Goal: Task Accomplishment & Management: Complete application form

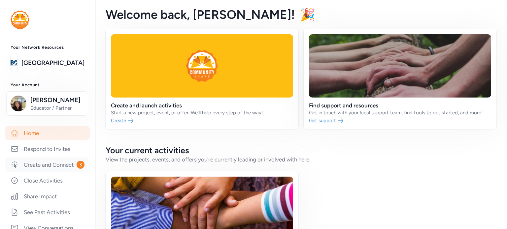
click at [55, 162] on link "Create and Connect 3" at bounding box center [47, 165] width 84 height 15
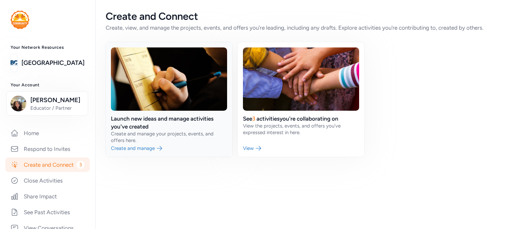
click at [135, 147] on link at bounding box center [169, 99] width 127 height 115
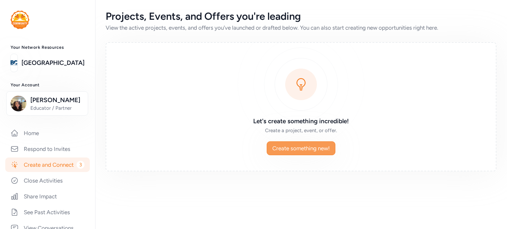
click at [302, 145] on span "Create something new!" at bounding box center [300, 149] width 57 height 8
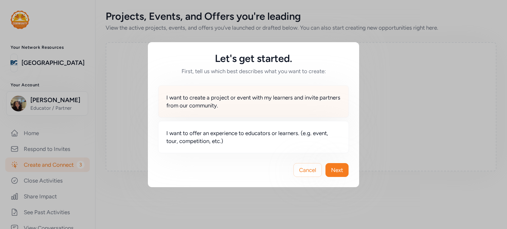
click at [257, 103] on span "I want to create a project or event with my learners and invite partners from o…" at bounding box center [253, 102] width 174 height 16
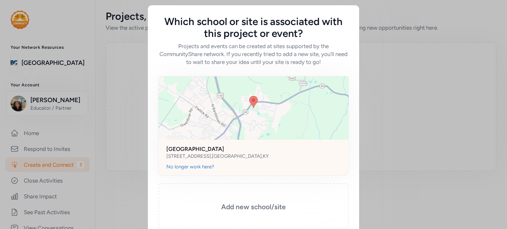
scroll to position [39, 0]
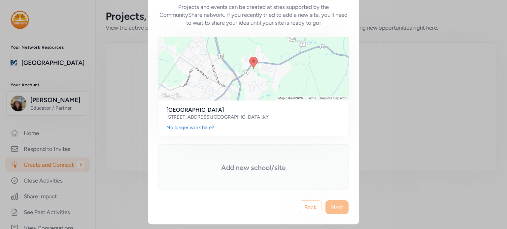
click at [246, 163] on h3 "Add new school/site" at bounding box center [253, 167] width 157 height 9
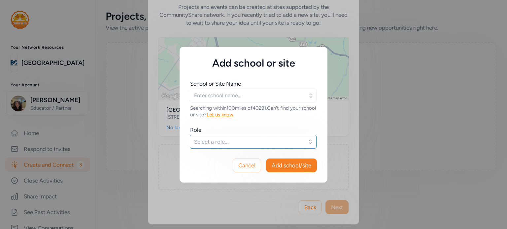
click at [240, 142] on span "Select a role..." at bounding box center [248, 142] width 109 height 8
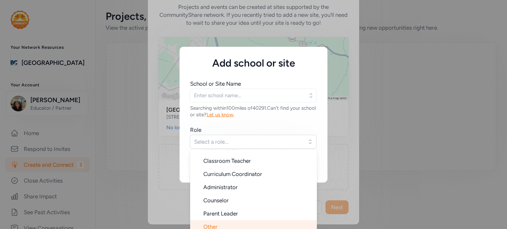
scroll to position [4, 0]
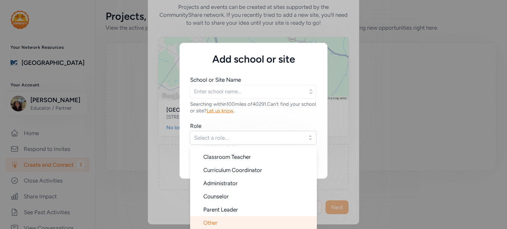
click at [213, 220] on li "Other" at bounding box center [253, 222] width 127 height 13
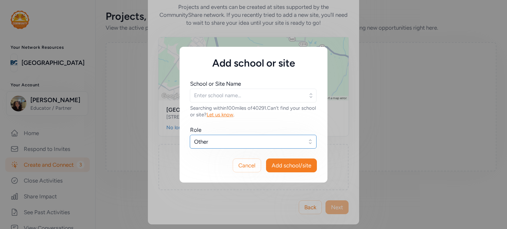
scroll to position [0, 0]
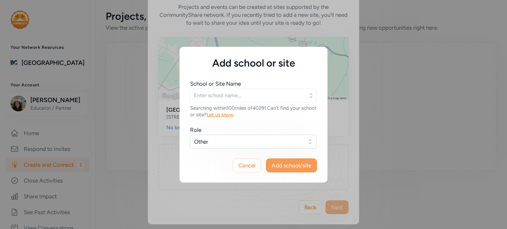
click at [279, 166] on span "Add school/site" at bounding box center [292, 166] width 40 height 8
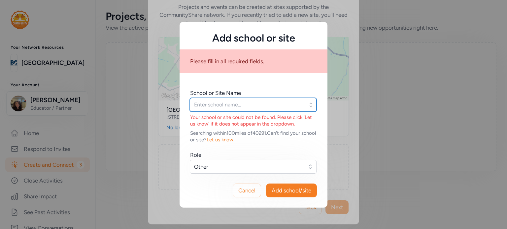
click at [240, 108] on input "text" at bounding box center [253, 105] width 127 height 14
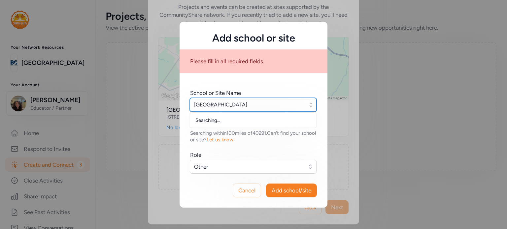
type input "Freedom Elementary"
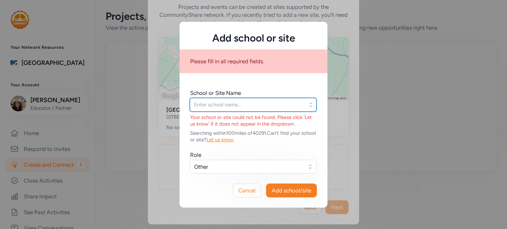
click at [240, 108] on input "text" at bounding box center [253, 105] width 127 height 14
click at [236, 104] on input "text" at bounding box center [253, 105] width 127 height 14
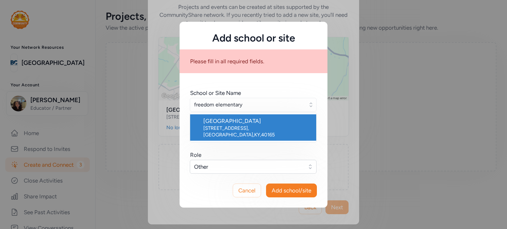
click at [239, 122] on div "Freedom Elementary School" at bounding box center [257, 121] width 108 height 8
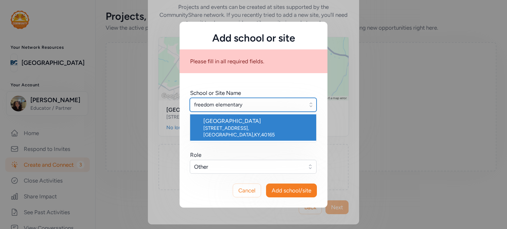
type input "Freedom Elementary School"
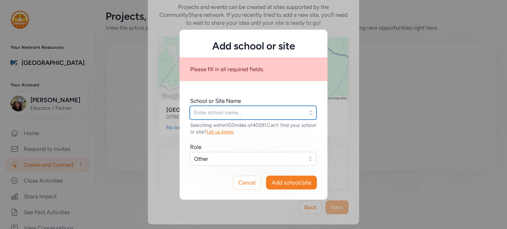
type input "Freedom Elementary School"
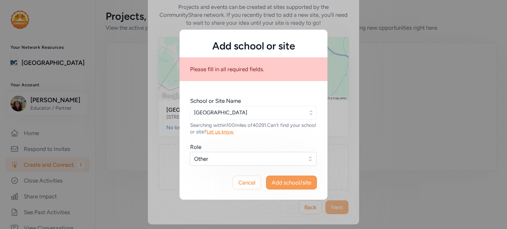
click at [278, 183] on span "Add school/site" at bounding box center [292, 183] width 40 height 8
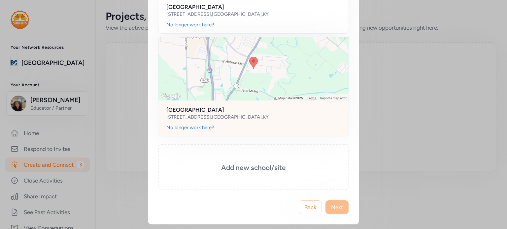
scroll to position [142, 0]
click at [274, 115] on div "4682 North Preston Hwy. , Shepherdsville , KY" at bounding box center [253, 117] width 174 height 7
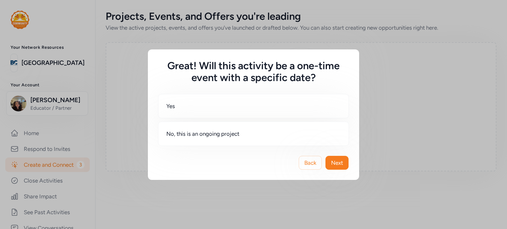
scroll to position [0, 0]
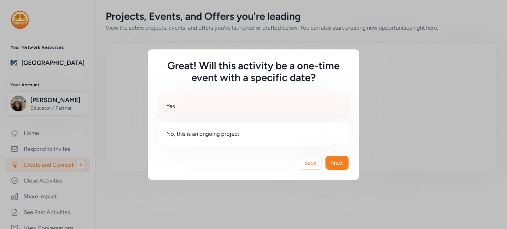
click at [233, 114] on div "Yes" at bounding box center [253, 106] width 191 height 24
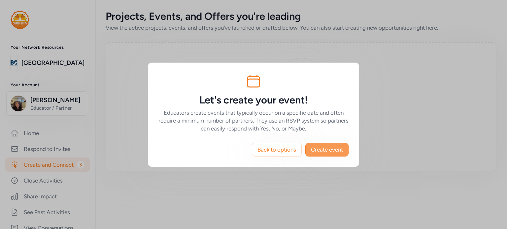
click at [329, 143] on button "Create event" at bounding box center [326, 150] width 43 height 14
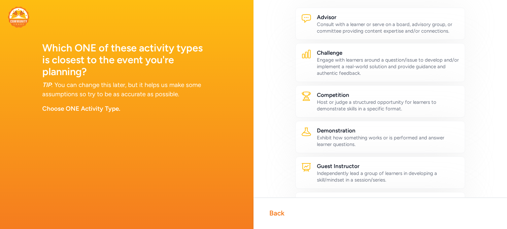
scroll to position [34, 0]
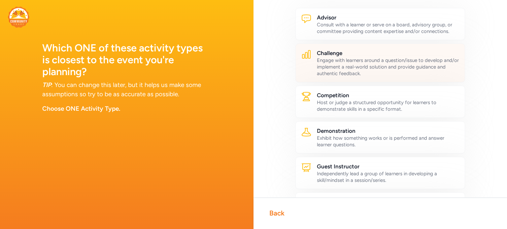
click at [378, 71] on div "Engage with learners around a question/issue to develop and/or implement a real…" at bounding box center [388, 67] width 143 height 20
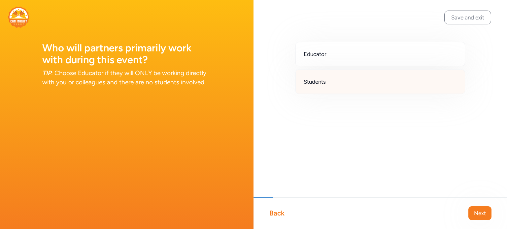
click at [306, 79] on span "Students" at bounding box center [315, 82] width 22 height 8
click at [472, 211] on button "Next" at bounding box center [479, 214] width 23 height 14
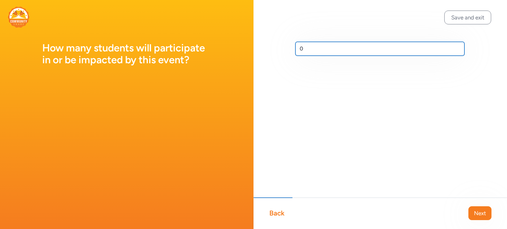
click at [344, 45] on input "0" at bounding box center [379, 49] width 169 height 14
type input "85"
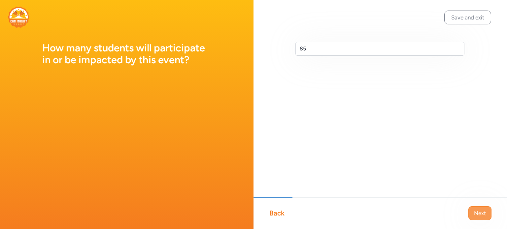
click at [481, 209] on button "Next" at bounding box center [479, 214] width 23 height 14
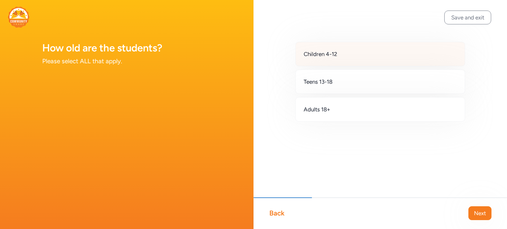
click at [335, 55] on span "Children 4-12" at bounding box center [321, 54] width 34 height 8
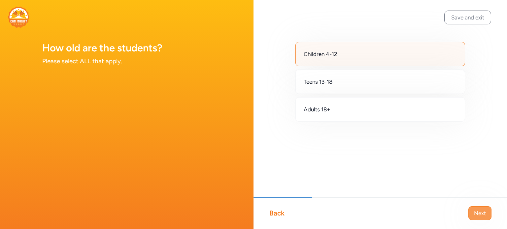
click at [478, 213] on span "Next" at bounding box center [480, 214] width 12 height 8
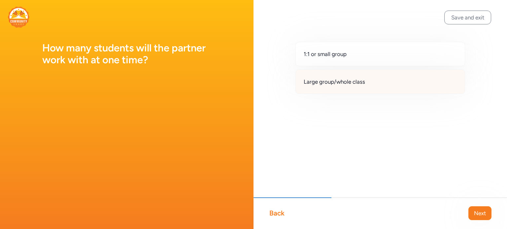
click at [382, 87] on div "Large group/whole class" at bounding box center [380, 82] width 170 height 24
click at [474, 213] on span "Next" at bounding box center [480, 214] width 12 height 8
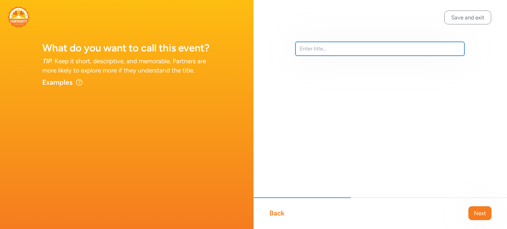
click at [307, 48] on input "text" at bounding box center [379, 49] width 169 height 14
type input "Shepherdsville Community Development"
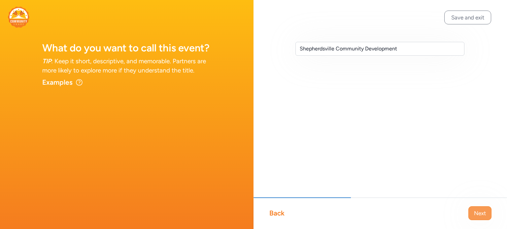
click at [482, 216] on span "Next" at bounding box center [480, 214] width 12 height 8
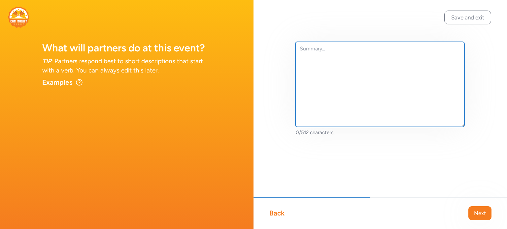
click at [338, 66] on textarea at bounding box center [379, 84] width 169 height 85
click at [308, 48] on textarea at bounding box center [379, 84] width 169 height 85
paste textarea "FES 4th grade is launching a 2-week project with the question: “How can a place…"
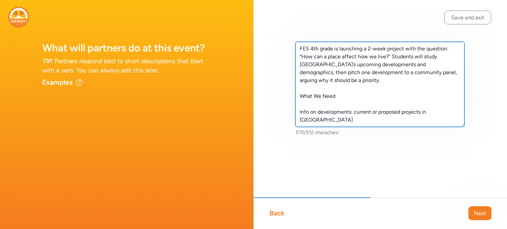
click at [312, 47] on textarea "FES 4th grade is launching a 2-week project with the question: “How can a place…" at bounding box center [379, 84] width 169 height 85
type textarea "Our 4th grade is launching a 2-week project with the question: “How can a place…"
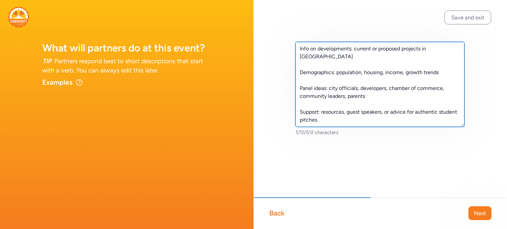
drag, startPoint x: 299, startPoint y: 46, endPoint x: 391, endPoint y: 146, distance: 135.7
click at [391, 146] on div "Our 4th grade is launching a 2-week project with the question: “How can a place…" at bounding box center [379, 99] width 253 height 199
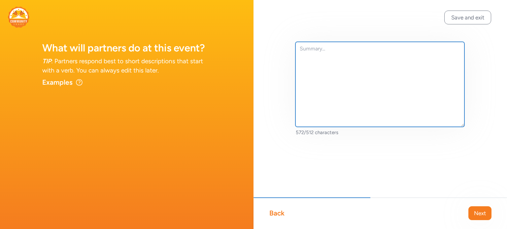
scroll to position [0, 0]
paste textarea "FES 4th grade is doing a 2-week project: “How can a place affect how we live?” …"
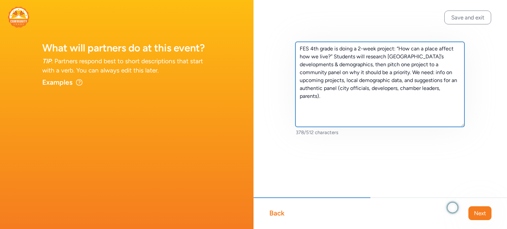
click at [311, 48] on textarea "FES 4th grade is doing a 2-week project: “How can a place affect how we live?” …" at bounding box center [379, 84] width 169 height 85
click at [364, 73] on textarea "Our 4th grade is doing a 2-week project: “How can a place affect how we live?” …" at bounding box center [379, 84] width 169 height 85
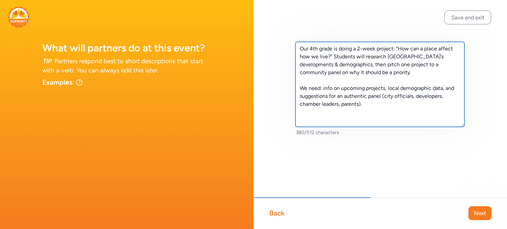
drag, startPoint x: 364, startPoint y: 106, endPoint x: 299, endPoint y: 91, distance: 67.4
click at [299, 91] on textarea "Our 4th grade is doing a 2-week project: “How can a place affect how we live?” …" at bounding box center [379, 84] width 169 height 85
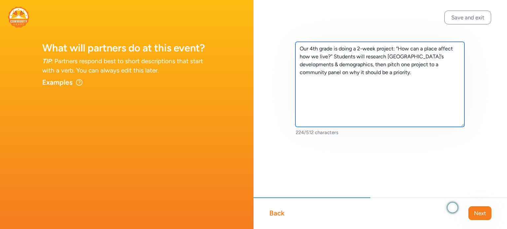
click at [300, 47] on textarea "Our 4th grade is doing a 2-week project: “How can a place affect how we live?” …" at bounding box center [379, 84] width 169 height 85
paste textarea "We need: info on upcoming projects, local demographic data, and suggestions for…"
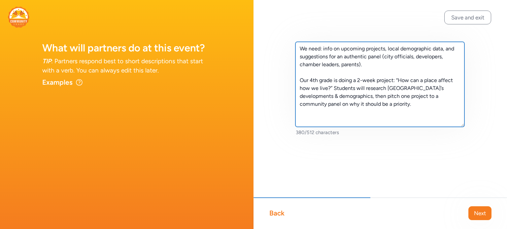
drag, startPoint x: 367, startPoint y: 48, endPoint x: 358, endPoint y: 49, distance: 9.0
click at [358, 49] on textarea "We need: info on upcoming projects, local demographic data, and suggestions for…" at bounding box center [379, 84] width 169 height 85
click at [384, 48] on textarea "We need: info on upcoming projects, local demographic data, and suggestions for…" at bounding box center [379, 84] width 169 height 85
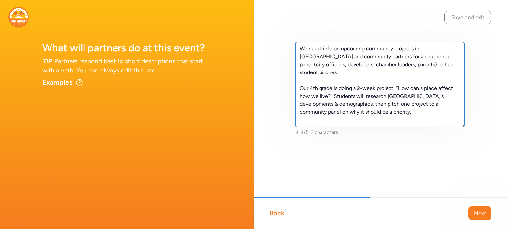
click at [323, 48] on textarea "We need: info on upcoming community projects in Shepherdsville and community pa…" at bounding box center [379, 84] width 169 height 85
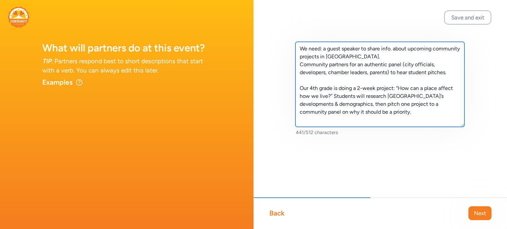
drag, startPoint x: 323, startPoint y: 48, endPoint x: 318, endPoint y: 48, distance: 4.6
click at [318, 48] on textarea "We need: a guest speaker to share info. about upcoming community projects in Sh…" at bounding box center [379, 84] width 169 height 85
click at [325, 48] on textarea "We need: a guest speaker to share info. about upcoming community projects in Sh…" at bounding box center [379, 84] width 169 height 85
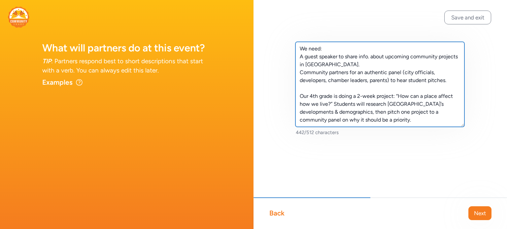
drag, startPoint x: 342, startPoint y: 65, endPoint x: 328, endPoint y: 64, distance: 13.9
click at [328, 64] on textarea "We need: A guest speaker to share info. about upcoming community projects in Sh…" at bounding box center [379, 84] width 169 height 85
click at [341, 64] on textarea "We need: A guest speaker to share info. about upcoming community projects in Sh…" at bounding box center [379, 84] width 169 height 85
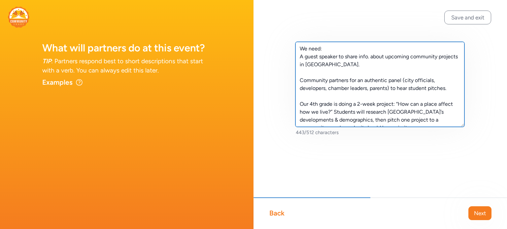
scroll to position [8, 0]
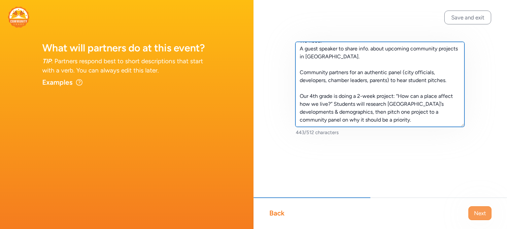
type textarea "We need: A guest speaker to share info. about upcoming community projects in Sh…"
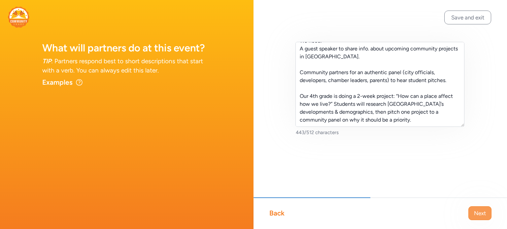
click at [474, 210] on span "Next" at bounding box center [480, 214] width 12 height 8
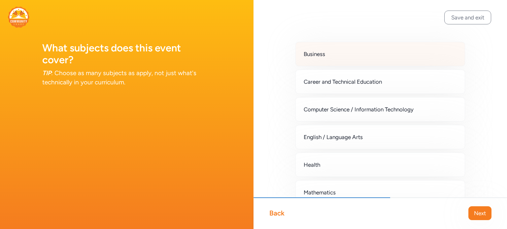
click at [306, 49] on div "Business" at bounding box center [380, 54] width 170 height 24
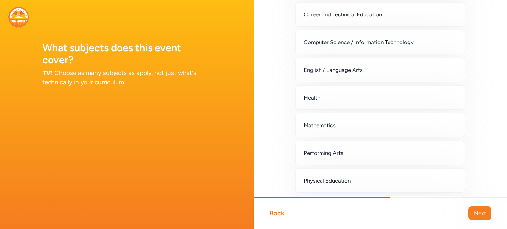
scroll to position [71, 0]
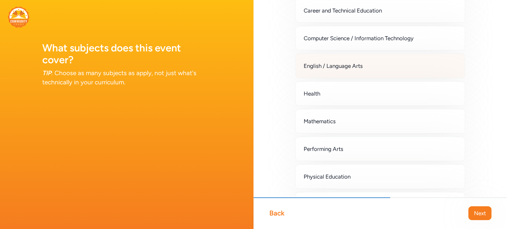
click at [329, 73] on div "English / Language Arts" at bounding box center [380, 66] width 170 height 24
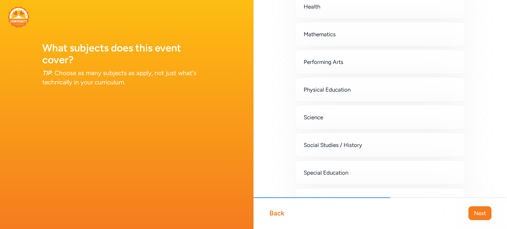
scroll to position [163, 0]
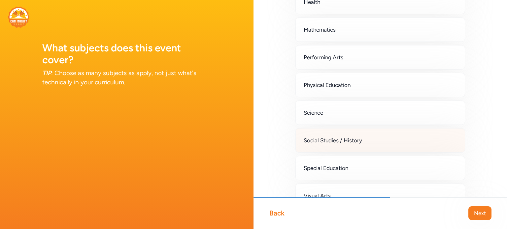
click at [326, 137] on span "Social Studies / History" at bounding box center [333, 141] width 58 height 8
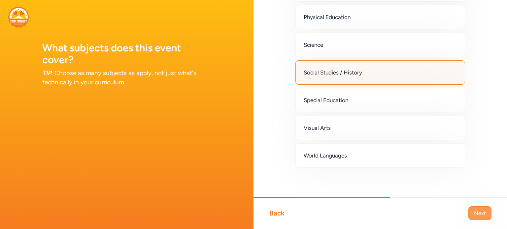
click at [481, 216] on span "Next" at bounding box center [480, 214] width 12 height 8
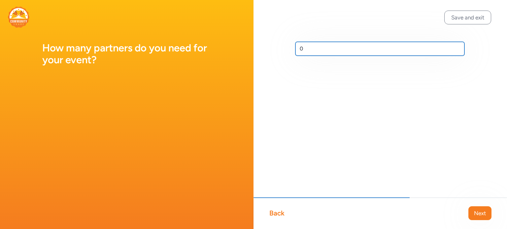
click at [304, 49] on input "0" at bounding box center [379, 49] width 169 height 14
type input "0"
type input "12"
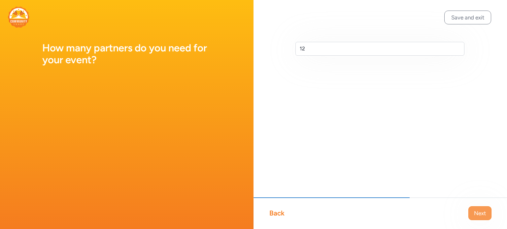
click at [476, 210] on span "Next" at bounding box center [480, 214] width 12 height 8
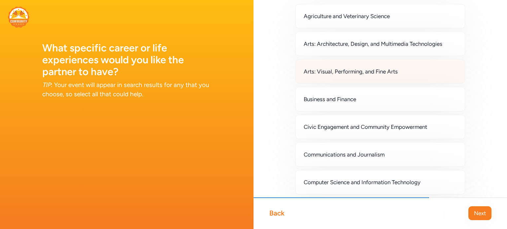
scroll to position [46, 0]
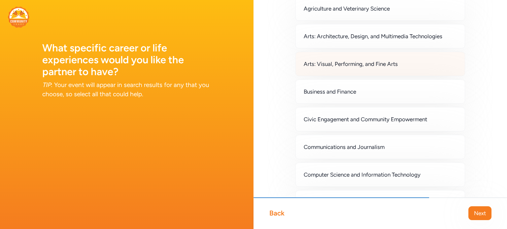
click at [380, 100] on div "Business and Finance" at bounding box center [380, 92] width 170 height 24
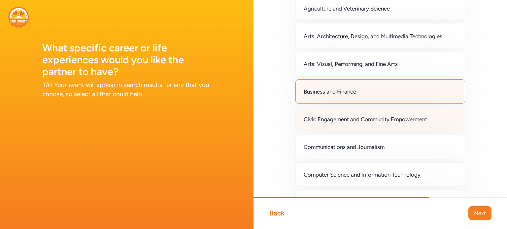
click at [365, 114] on div "Civic Engagement and Community Empowerment" at bounding box center [380, 119] width 170 height 24
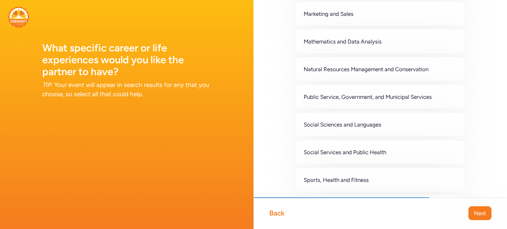
scroll to position [484, 0]
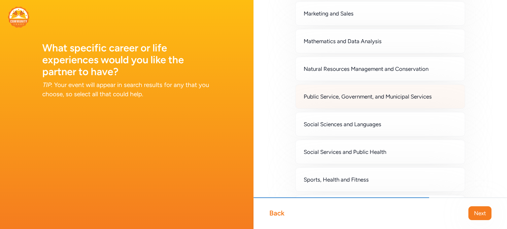
click at [350, 103] on div "Public Service, Government, and Municipal Services" at bounding box center [380, 96] width 170 height 24
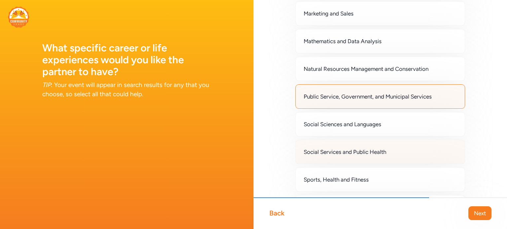
click at [343, 148] on span "Social Services and Public Health" at bounding box center [345, 152] width 82 height 8
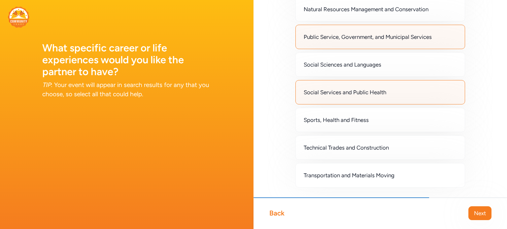
scroll to position [562, 0]
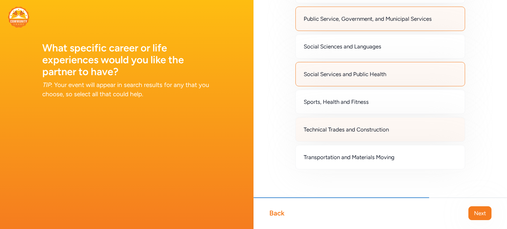
click at [345, 126] on span "Technical Trades and Construction" at bounding box center [346, 130] width 85 height 8
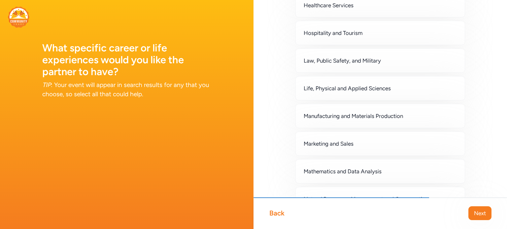
scroll to position [353, 0]
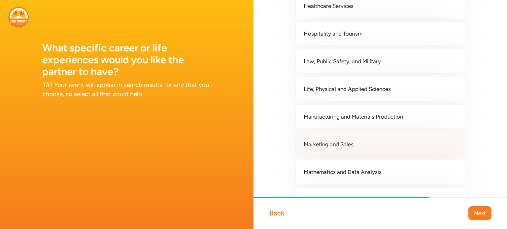
click at [334, 147] on div "Marketing and Sales" at bounding box center [380, 144] width 170 height 24
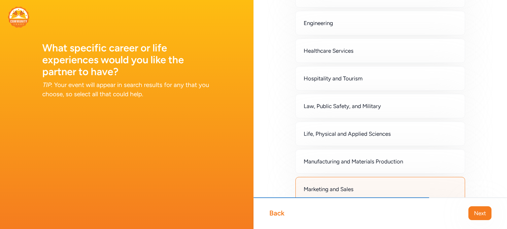
scroll to position [305, 0]
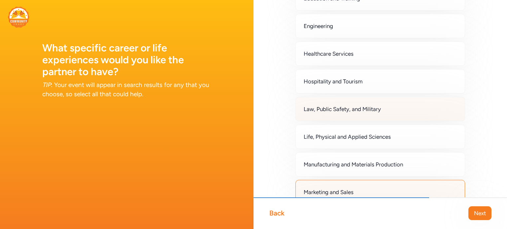
click at [332, 101] on div "Law, Public Safety, and Military" at bounding box center [380, 109] width 170 height 24
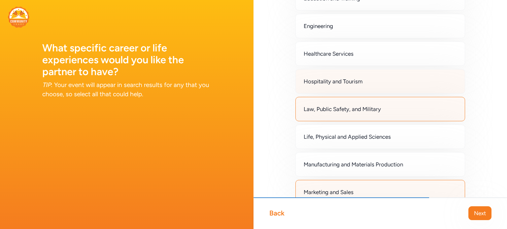
click at [329, 85] on div "Hospitality and Tourism" at bounding box center [380, 81] width 170 height 24
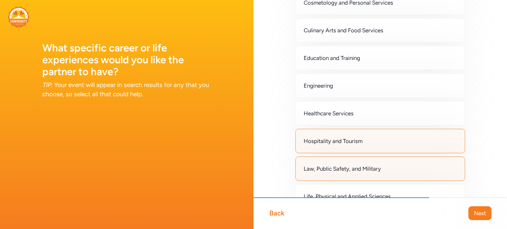
scroll to position [246, 0]
click at [329, 85] on span "Engineering" at bounding box center [318, 85] width 29 height 8
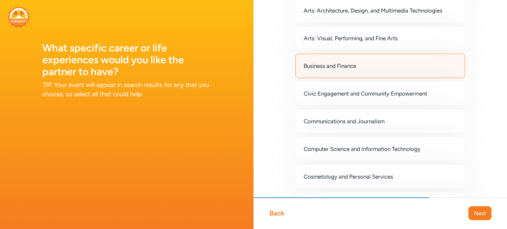
scroll to position [72, 0]
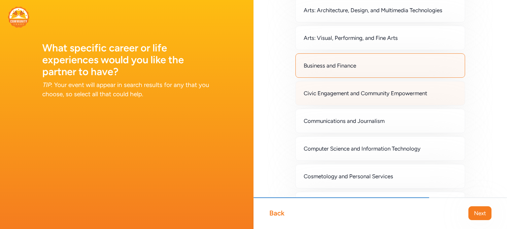
click at [330, 98] on div "Civic Engagement and Community Empowerment" at bounding box center [380, 93] width 170 height 24
click at [325, 70] on div "Business and Finance" at bounding box center [380, 65] width 170 height 24
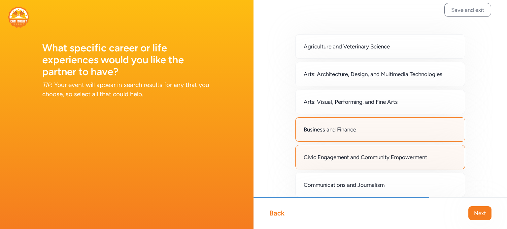
scroll to position [0, 0]
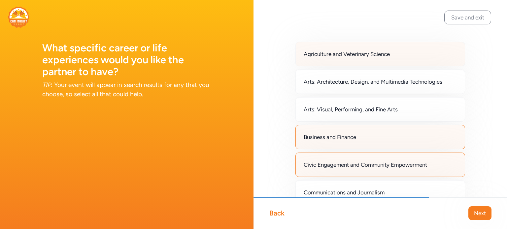
click at [325, 52] on span "Agriculture and Veterinary Science" at bounding box center [347, 54] width 86 height 8
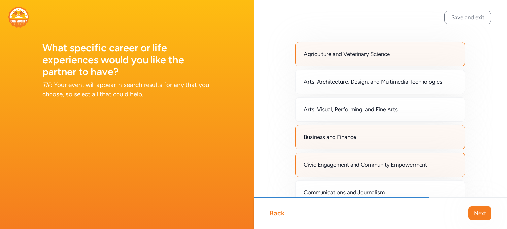
click at [325, 52] on span "Agriculture and Veterinary Science" at bounding box center [347, 54] width 86 height 8
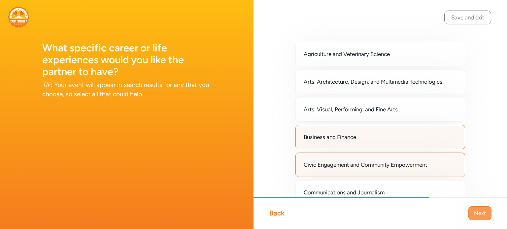
click at [480, 218] on button "Next" at bounding box center [479, 214] width 23 height 14
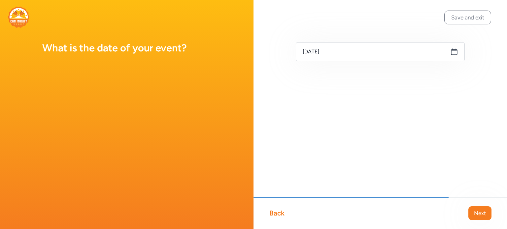
click at [453, 54] on icon at bounding box center [454, 52] width 8 height 8
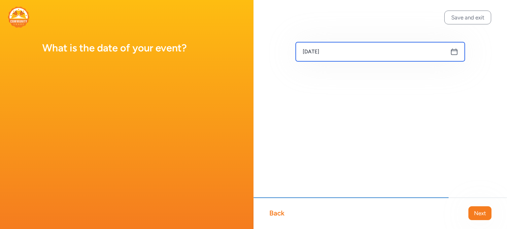
click at [362, 51] on input "Sep 11, 2025" at bounding box center [380, 51] width 169 height 19
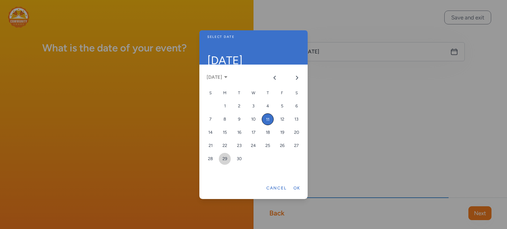
click at [224, 158] on div "29" at bounding box center [225, 159] width 12 height 12
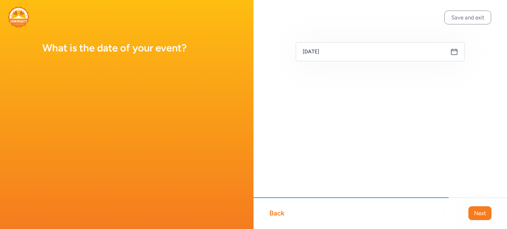
click at [454, 51] on icon at bounding box center [454, 52] width 8 height 8
click at [454, 52] on icon at bounding box center [454, 52] width 8 height 8
click at [455, 51] on icon at bounding box center [454, 52] width 8 height 8
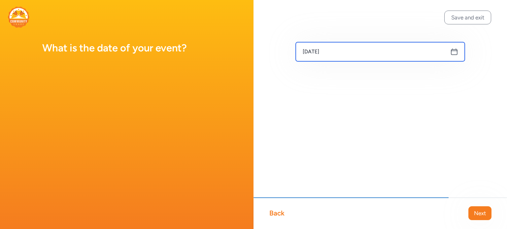
click at [423, 50] on input "Sep 29, 2025" at bounding box center [380, 51] width 169 height 19
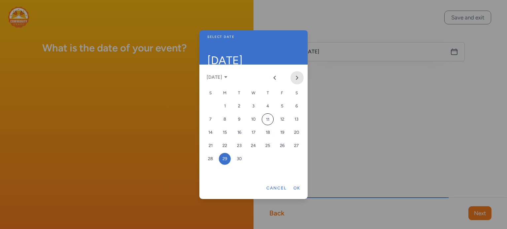
click at [297, 79] on icon "Next month" at bounding box center [297, 77] width 2 height 3
click at [281, 118] on div "10" at bounding box center [282, 120] width 12 height 12
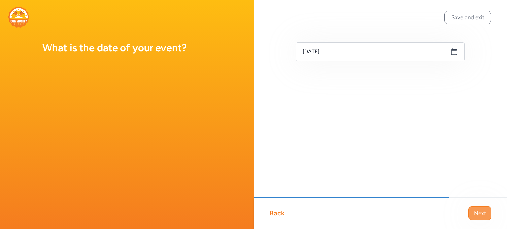
click at [476, 209] on button "Next" at bounding box center [479, 214] width 23 height 14
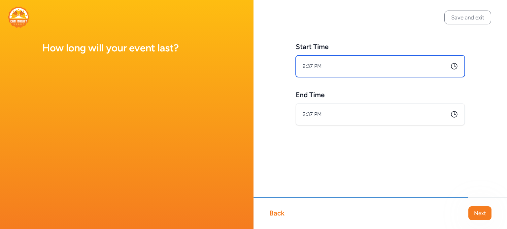
click at [405, 60] on input "2:37 PM" at bounding box center [380, 66] width 169 height 22
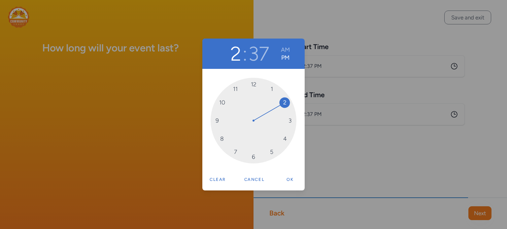
click at [405, 60] on div "2 : 37 AM PM 12 1 2 3 4 5 6 7 8 9 10 11 Clear Cancel Ok" at bounding box center [253, 114] width 507 height 229
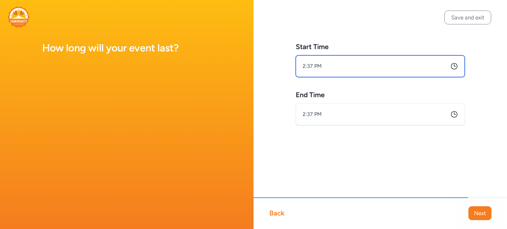
type input "2:37 PM"
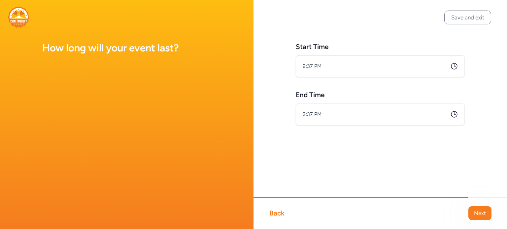
click at [454, 67] on icon at bounding box center [454, 66] width 8 height 8
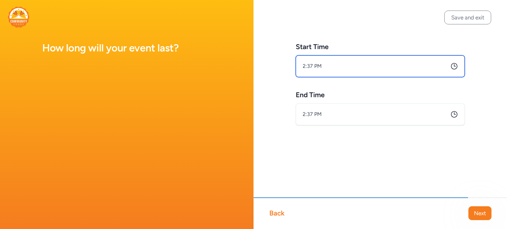
click at [335, 67] on input "2:37 PM" at bounding box center [380, 66] width 169 height 22
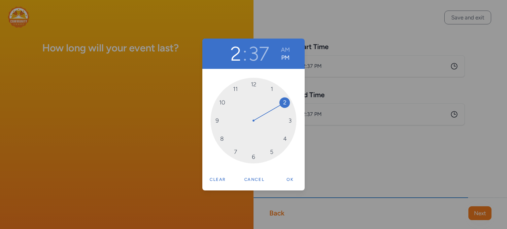
click at [401, 60] on div "2 : 37 AM PM 12 1 2 3 4 5 6 7 8 9 10 11 Clear Cancel Ok" at bounding box center [253, 114] width 507 height 229
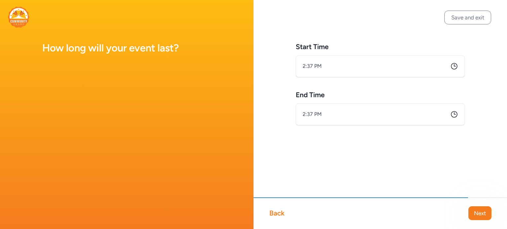
click at [275, 216] on div "Back" at bounding box center [276, 213] width 15 height 9
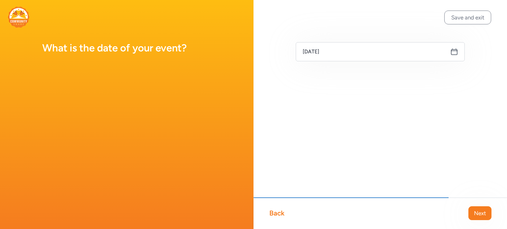
click at [275, 216] on div "Back" at bounding box center [276, 213] width 15 height 9
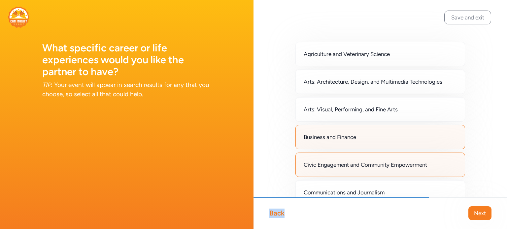
click at [275, 216] on div "Back" at bounding box center [276, 213] width 15 height 9
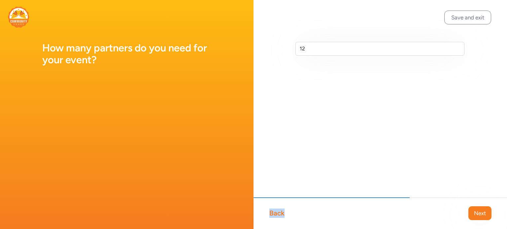
click at [275, 216] on div "Back" at bounding box center [276, 213] width 15 height 9
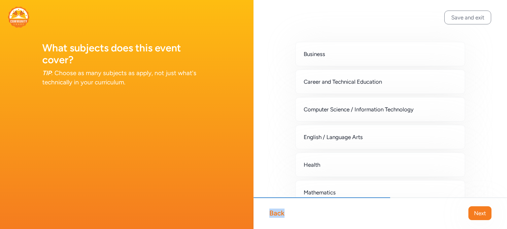
click at [275, 216] on div "Back" at bounding box center [276, 213] width 15 height 9
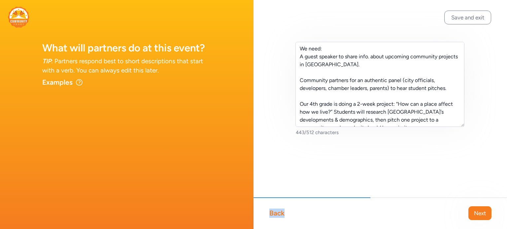
click at [275, 216] on div "Back" at bounding box center [276, 213] width 15 height 9
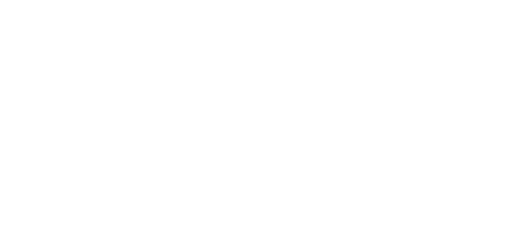
click at [275, 216] on body "Got it" at bounding box center [253, 114] width 507 height 229
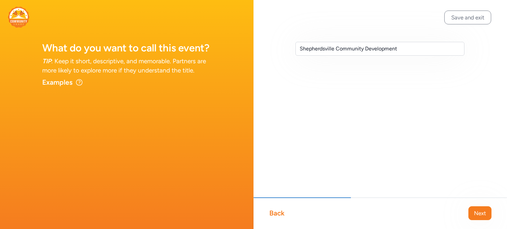
click at [276, 213] on div "Back" at bounding box center [276, 213] width 15 height 9
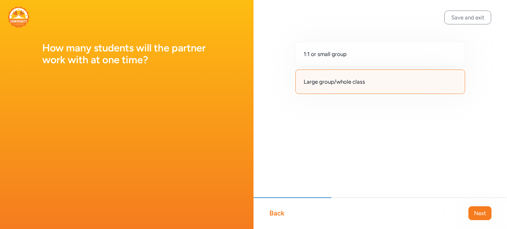
click at [276, 213] on div "Back" at bounding box center [276, 213] width 15 height 9
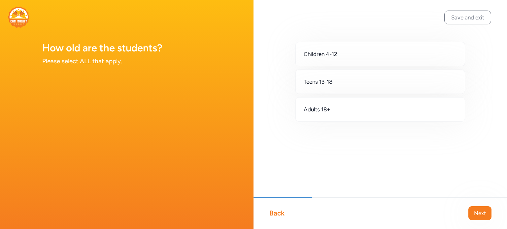
click at [276, 213] on div "Back" at bounding box center [276, 213] width 15 height 9
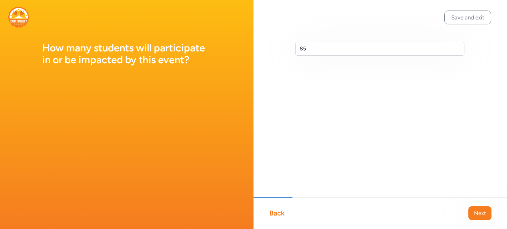
click at [276, 213] on div "Back" at bounding box center [276, 213] width 15 height 9
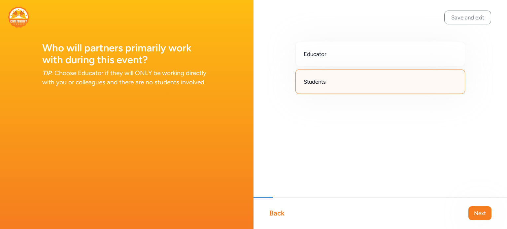
click at [276, 213] on div "Back" at bounding box center [276, 213] width 15 height 9
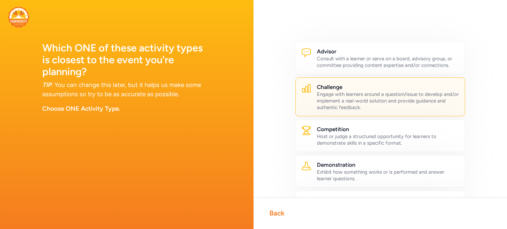
click at [276, 213] on div "Back" at bounding box center [276, 213] width 15 height 9
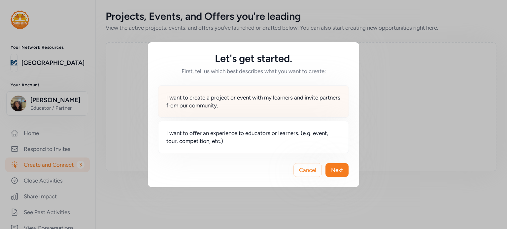
click at [235, 109] on span "I want to create a project or event with my learners and invite partners from o…" at bounding box center [253, 102] width 174 height 16
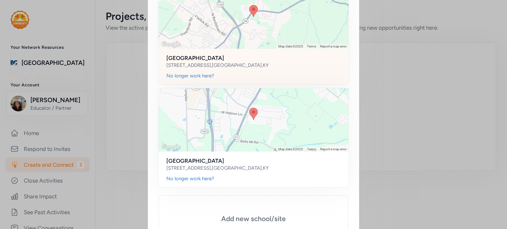
scroll to position [92, 0]
click at [275, 132] on div at bounding box center [253, 118] width 190 height 63
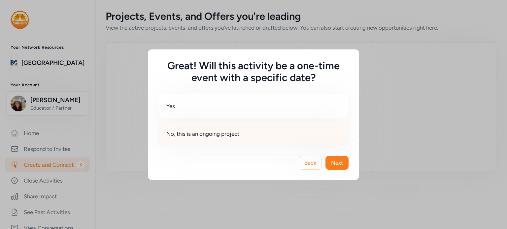
click at [285, 138] on div "No, this is an ongoing project" at bounding box center [253, 134] width 191 height 24
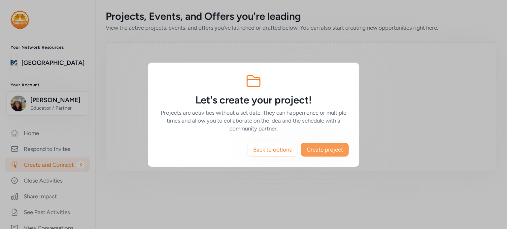
click at [325, 151] on span "Create project" at bounding box center [325, 150] width 36 height 8
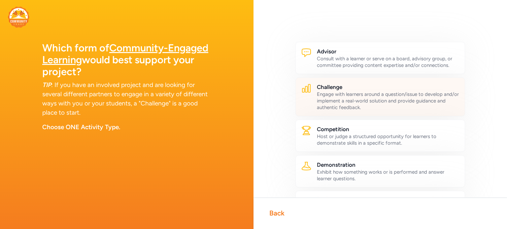
click at [342, 102] on div "Engage with learners around a question/issue to develop and/or implement a real…" at bounding box center [388, 101] width 143 height 20
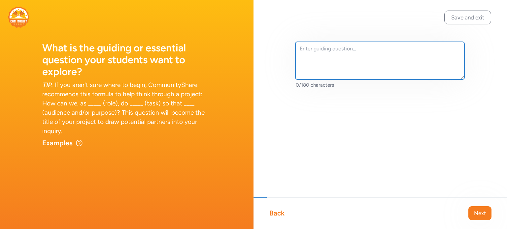
click at [330, 49] on textarea at bounding box center [379, 61] width 169 height 38
click at [298, 59] on textarea at bounding box center [379, 61] width 169 height 38
paste textarea ""How can a place affect how we live?""
type textarea "How can a place affect how we live?"
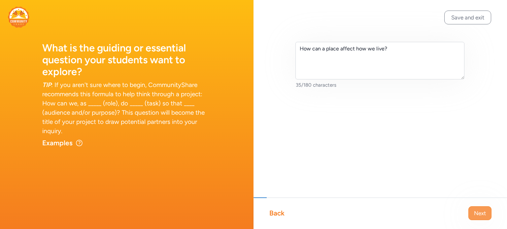
click at [474, 215] on span "Next" at bounding box center [480, 214] width 12 height 8
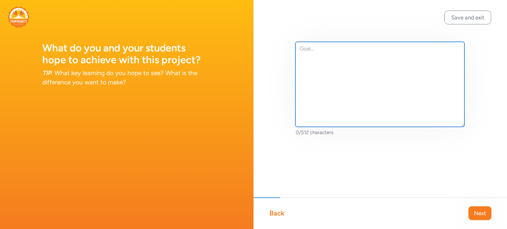
drag, startPoint x: 311, startPoint y: 46, endPoint x: 306, endPoint y: 50, distance: 7.7
click at [306, 50] on textarea at bounding box center [379, 84] width 169 height 85
paste textarea "I want my students to understand how community growth impacts daily life, use d…"
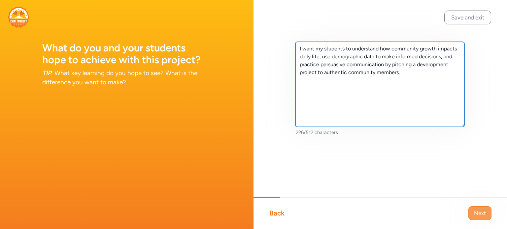
type textarea "I want my students to understand how community growth impacts daily life, use d…"
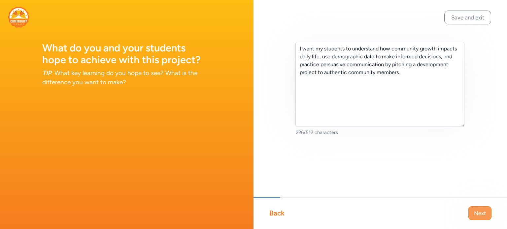
click at [478, 210] on span "Next" at bounding box center [480, 214] width 12 height 8
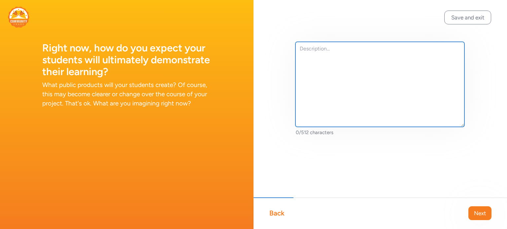
click at [311, 62] on textarea at bounding box center [379, 84] width 169 height 85
paste textarea "Researching Shepherdsville’s upcoming developments and community demographics A…"
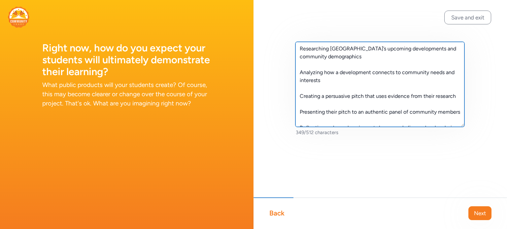
click at [311, 62] on textarea "Researching Shepherdsville’s upcoming developments and community demographics A…" at bounding box center [379, 84] width 169 height 85
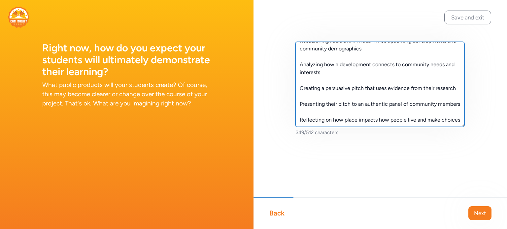
scroll to position [32, 0]
type textarea "Researching Shepherdsville’s upcoming developments and community demographics A…"
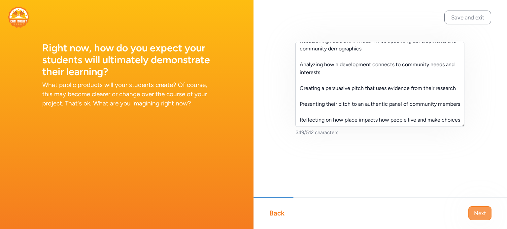
click at [480, 210] on span "Next" at bounding box center [480, 214] width 12 height 8
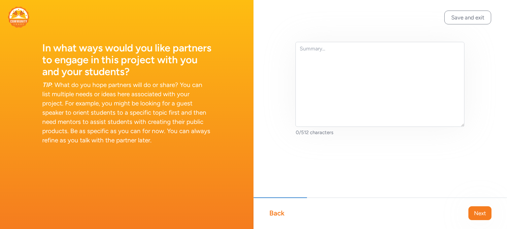
click at [45, 47] on h1 "In what ways would you like partners to engage in this project with you and you…" at bounding box center [126, 60] width 169 height 36
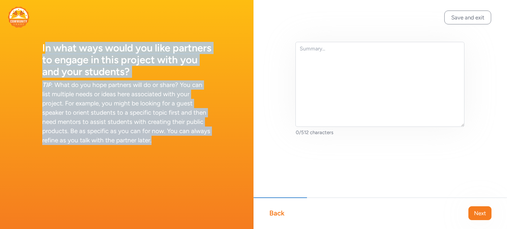
drag, startPoint x: 44, startPoint y: 47, endPoint x: 184, endPoint y: 141, distance: 168.5
click at [184, 141] on div "In what ways would you like partners to engage in this project with you and you…" at bounding box center [126, 80] width 253 height 161
copy div "n what ways would you like partners to engage in this project with you and your…"
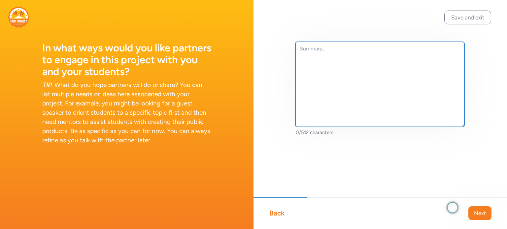
click at [320, 61] on textarea at bounding box center [379, 84] width 169 height 85
paste textarea "We would love partners to share information about upcoming Shepherdsville devel…"
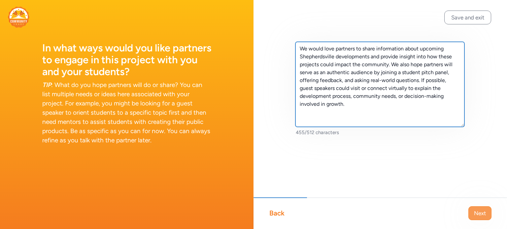
type textarea "We would love partners to share information about upcoming Shepherdsville devel…"
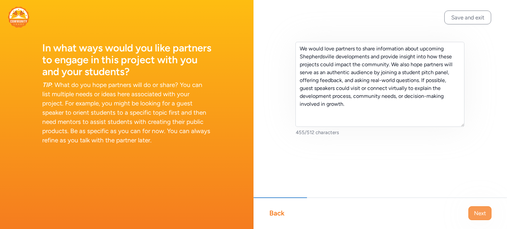
click at [479, 215] on span "Next" at bounding box center [480, 214] width 12 height 8
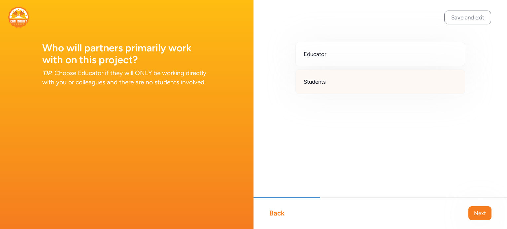
click at [319, 81] on span "Students" at bounding box center [315, 82] width 22 height 8
click at [475, 209] on button "Next" at bounding box center [479, 214] width 23 height 14
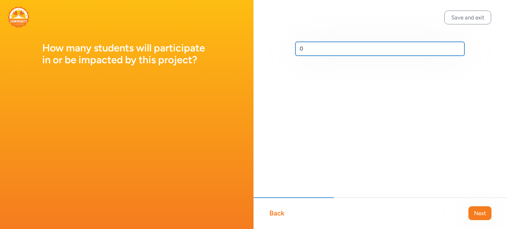
click at [307, 49] on input "0" at bounding box center [379, 49] width 169 height 14
type input "85"
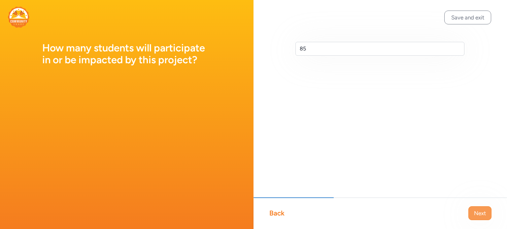
click at [473, 211] on button "Next" at bounding box center [479, 214] width 23 height 14
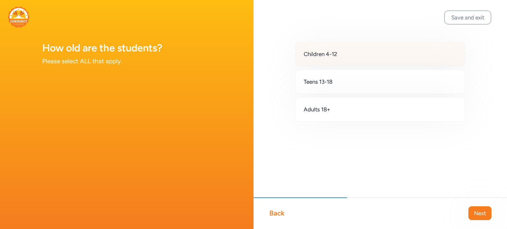
click at [321, 56] on span "Children 4-12" at bounding box center [321, 54] width 34 height 8
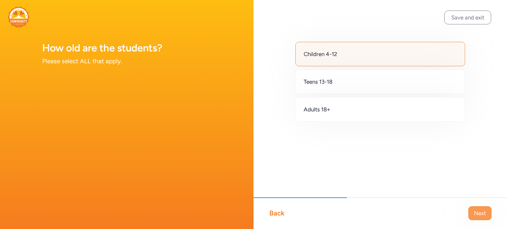
click at [480, 215] on span "Next" at bounding box center [480, 214] width 12 height 8
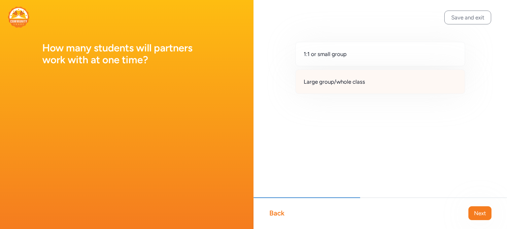
click at [379, 81] on div "Large group/whole class" at bounding box center [380, 82] width 170 height 24
click at [486, 214] on button "Next" at bounding box center [479, 214] width 23 height 14
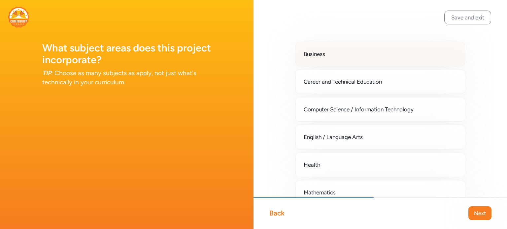
click at [323, 56] on span "Business" at bounding box center [314, 54] width 21 height 8
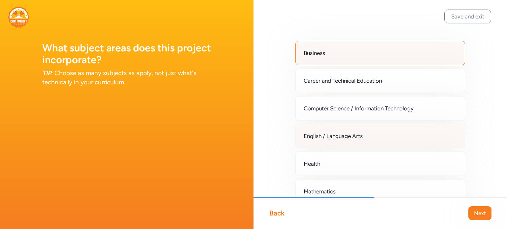
scroll to position [1, 0]
click at [320, 133] on span "English / Language Arts" at bounding box center [333, 137] width 59 height 8
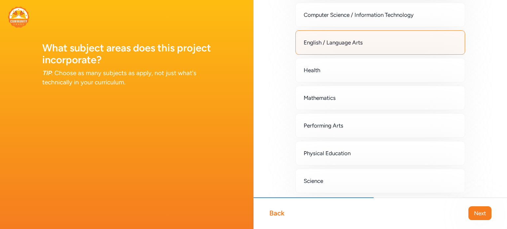
scroll to position [167, 0]
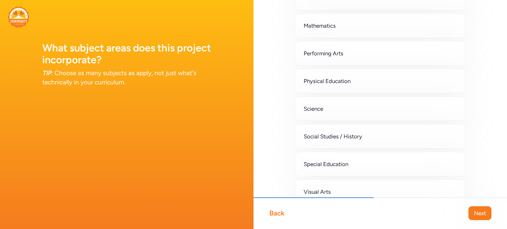
click at [320, 133] on span "Social Studies / History" at bounding box center [333, 137] width 58 height 8
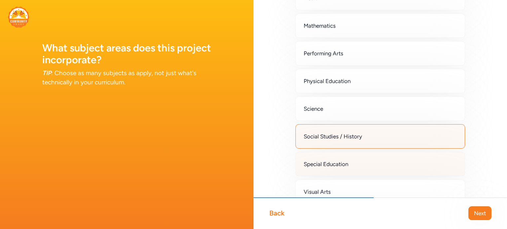
scroll to position [231, 0]
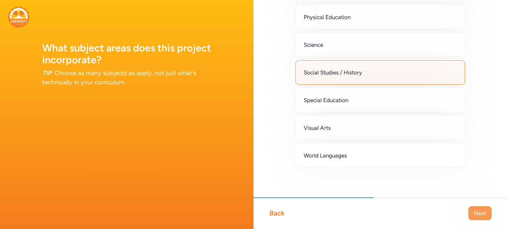
click at [478, 215] on span "Next" at bounding box center [480, 214] width 12 height 8
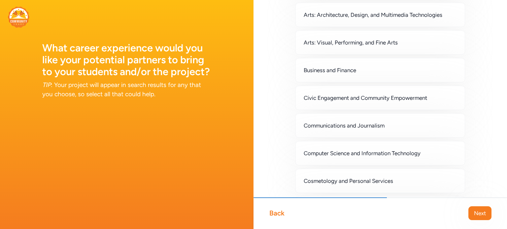
scroll to position [68, 0]
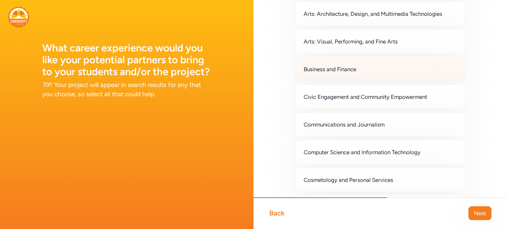
click at [325, 67] on span "Business and Finance" at bounding box center [330, 69] width 52 height 8
click at [318, 74] on div "Business and Finance" at bounding box center [380, 69] width 170 height 24
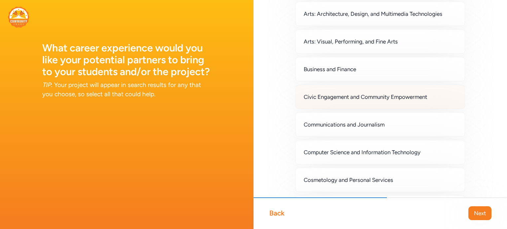
click at [309, 99] on span "Civic Engagement and Community Empowerment" at bounding box center [365, 97] width 123 height 8
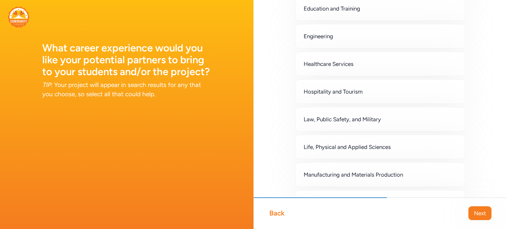
scroll to position [297, 0]
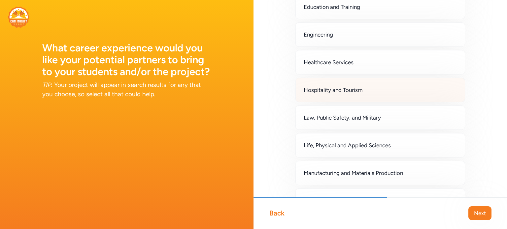
click at [322, 92] on div "Hospitality and Tourism" at bounding box center [380, 90] width 170 height 24
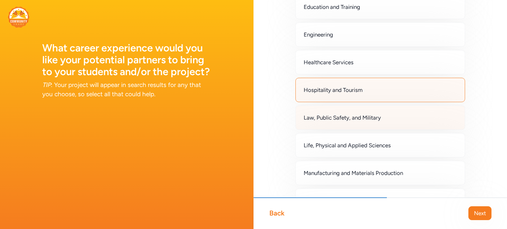
click at [319, 120] on div "Law, Public Safety, and Military" at bounding box center [380, 118] width 170 height 24
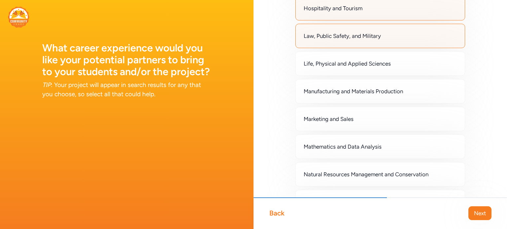
scroll to position [378, 0]
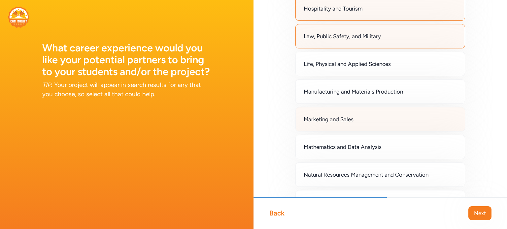
click at [312, 120] on span "Marketing and Sales" at bounding box center [329, 119] width 50 height 8
click at [340, 42] on div "Law, Public Safety, and Military" at bounding box center [380, 36] width 170 height 24
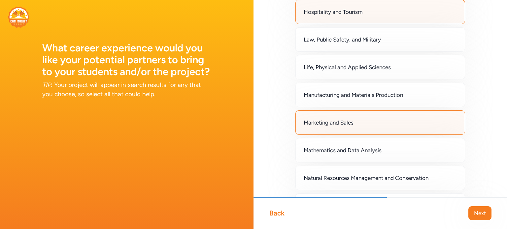
scroll to position [368, 0]
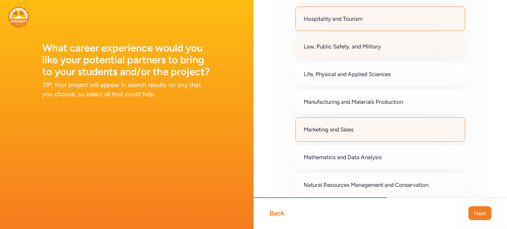
click at [322, 44] on span "Law, Public Safety, and Military" at bounding box center [342, 47] width 77 height 8
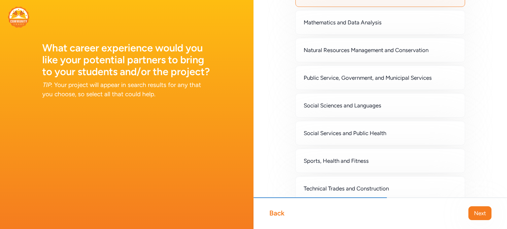
scroll to position [504, 0]
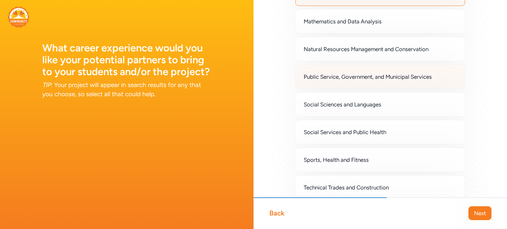
click at [324, 74] on span "Public Service, Government, and Municipal Services" at bounding box center [368, 77] width 128 height 8
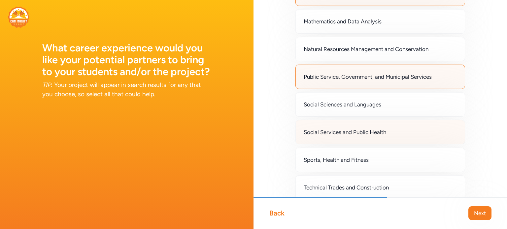
click at [318, 133] on div "Social Services and Public Health" at bounding box center [380, 132] width 170 height 24
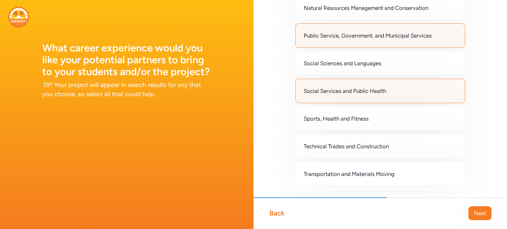
scroll to position [562, 0]
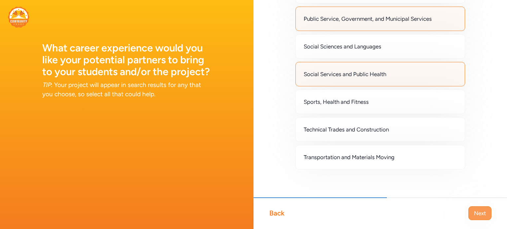
click at [481, 215] on span "Next" at bounding box center [480, 214] width 12 height 8
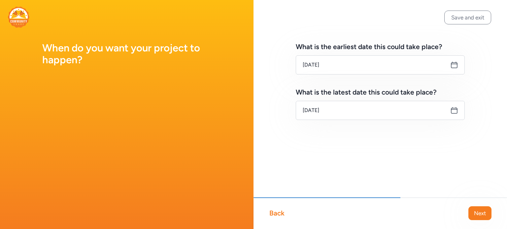
click at [454, 65] on icon at bounding box center [454, 65] width 8 height 8
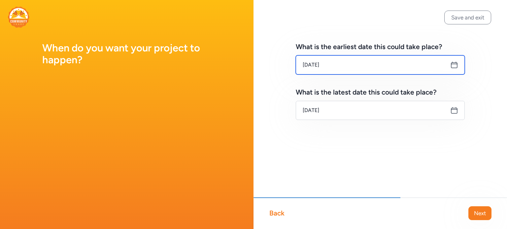
click at [388, 63] on input "Sep 11, 2025" at bounding box center [380, 64] width 169 height 19
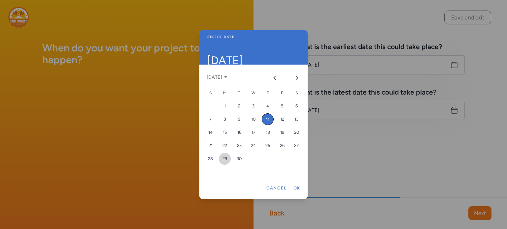
click at [223, 157] on div "29" at bounding box center [225, 159] width 12 height 12
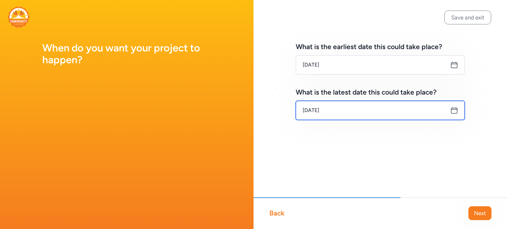
click at [432, 109] on input "Sep 29, 2025" at bounding box center [380, 110] width 169 height 19
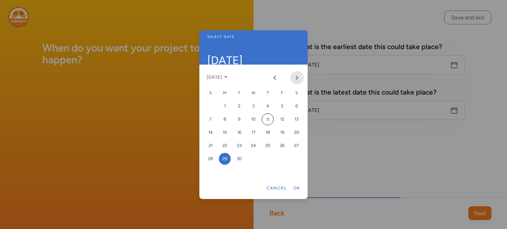
click at [299, 75] on icon "Next month" at bounding box center [296, 77] width 5 height 5
click at [279, 115] on div "10" at bounding box center [282, 120] width 12 height 12
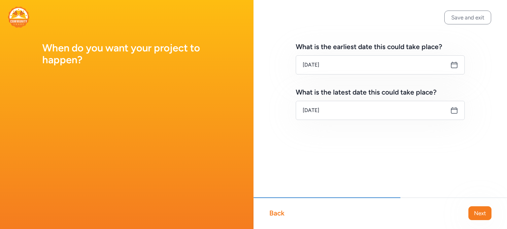
click at [453, 111] on icon at bounding box center [454, 111] width 8 height 8
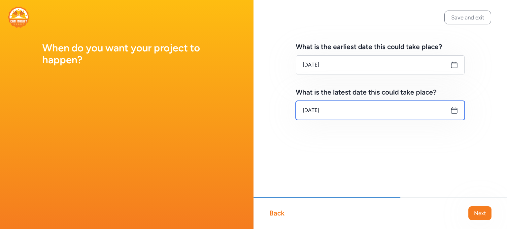
click at [391, 111] on input "Oct 10, 2025" at bounding box center [380, 110] width 169 height 19
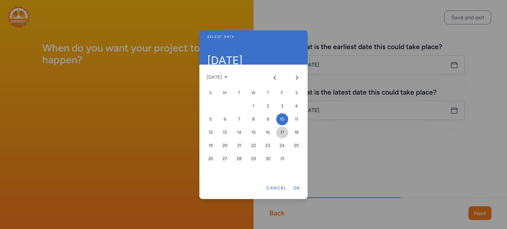
click at [283, 132] on div "17" at bounding box center [282, 133] width 12 height 12
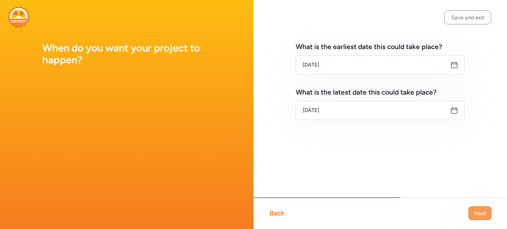
click at [479, 219] on button "Next" at bounding box center [479, 214] width 23 height 14
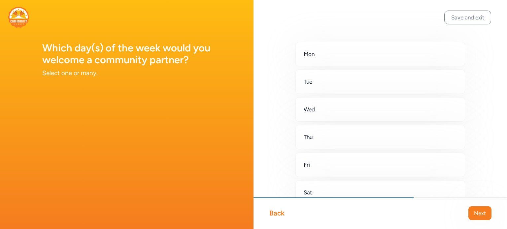
scroll to position [1, 0]
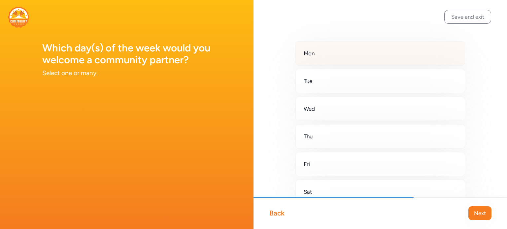
click at [323, 58] on div "Mon" at bounding box center [380, 53] width 170 height 24
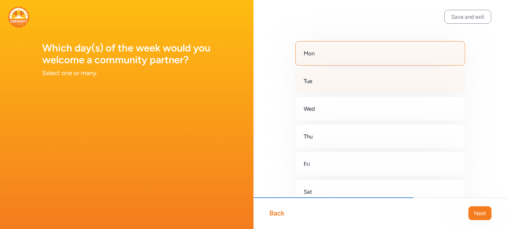
click at [314, 78] on div "Tue" at bounding box center [380, 81] width 170 height 24
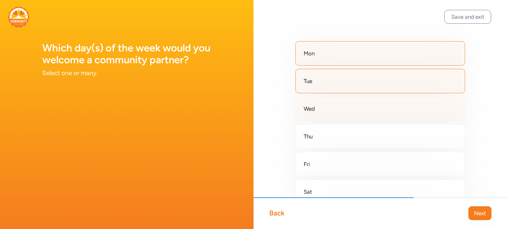
click at [305, 105] on span "Wed" at bounding box center [309, 109] width 11 height 8
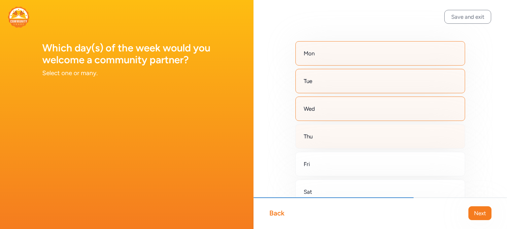
click at [305, 136] on span "Thu" at bounding box center [308, 137] width 9 height 8
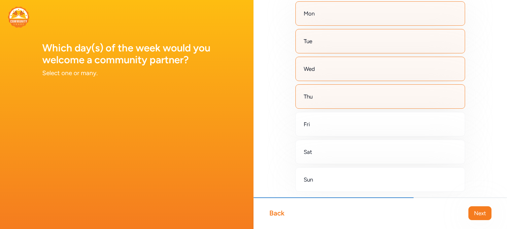
scroll to position [41, 0]
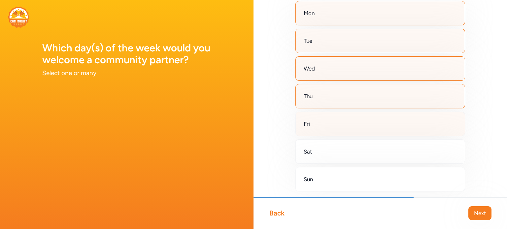
click at [305, 125] on span "Fri" at bounding box center [307, 124] width 6 height 8
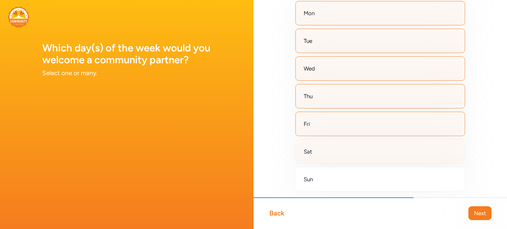
scroll to position [65, 0]
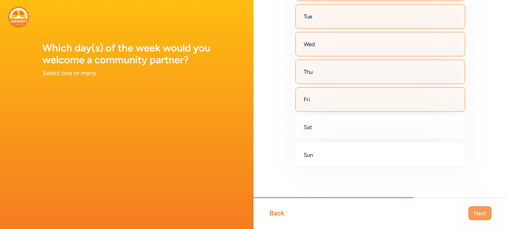
click at [476, 211] on span "Next" at bounding box center [480, 214] width 12 height 8
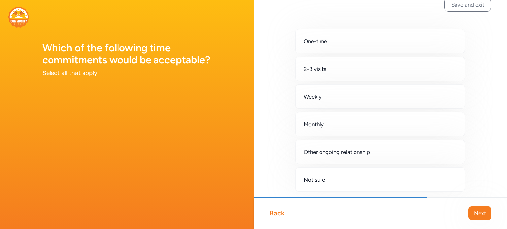
scroll to position [13, 0]
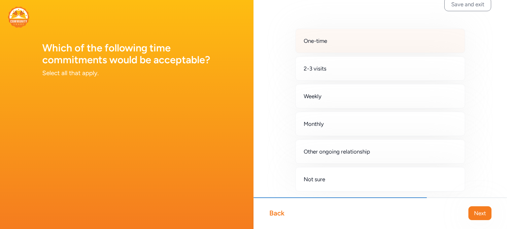
click at [323, 46] on div "One-time" at bounding box center [380, 41] width 170 height 24
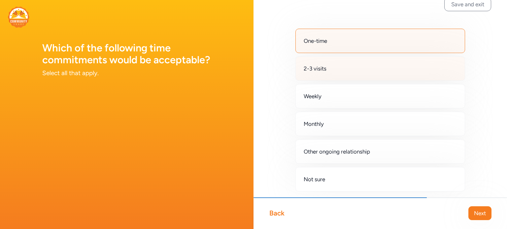
click at [313, 74] on div "2-3 visits" at bounding box center [380, 68] width 170 height 24
click at [475, 214] on span "Next" at bounding box center [480, 214] width 12 height 8
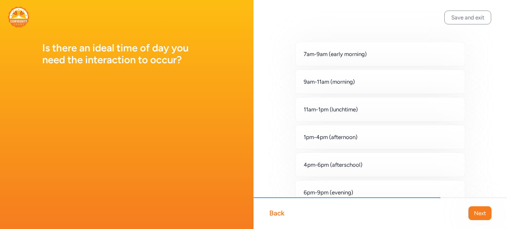
click at [273, 92] on div "7am-9am (early morning) 9am-11am (morning) 11am-1pm (lunchtime) 1pm-4pm (aftern…" at bounding box center [379, 148] width 253 height 296
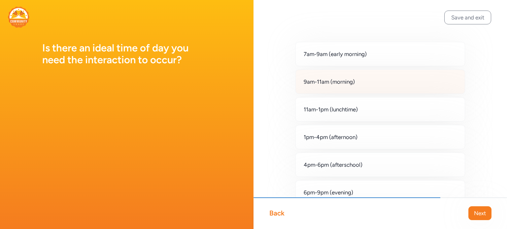
click at [322, 76] on div "9am-11am (morning)" at bounding box center [380, 82] width 170 height 24
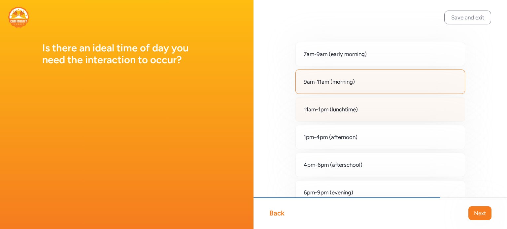
click at [318, 107] on span "11am-1pm (lunchtime)" at bounding box center [331, 110] width 54 height 8
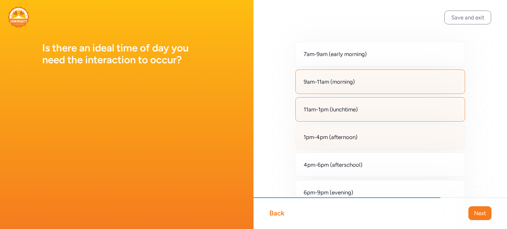
click at [318, 134] on span "1pm-4pm (afternoon)" at bounding box center [331, 137] width 54 height 8
click at [479, 211] on span "Next" at bounding box center [480, 214] width 12 height 8
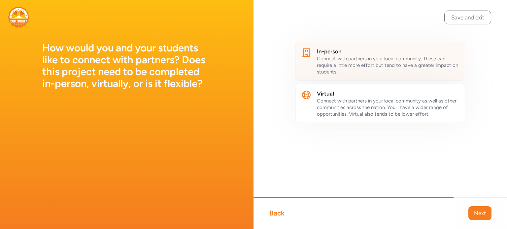
click at [345, 66] on span "Connect with partners in your local community. These can require a little more …" at bounding box center [387, 65] width 141 height 19
click at [479, 212] on span "Next" at bounding box center [480, 214] width 12 height 8
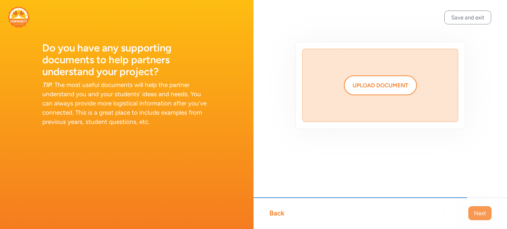
click at [478, 211] on span "Next" at bounding box center [480, 214] width 12 height 8
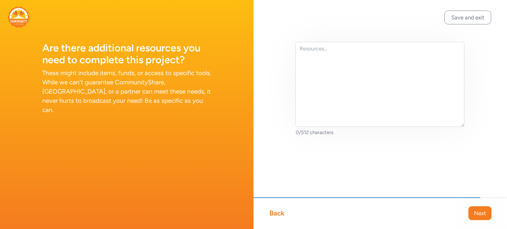
click at [478, 211] on span "Next" at bounding box center [480, 214] width 12 height 8
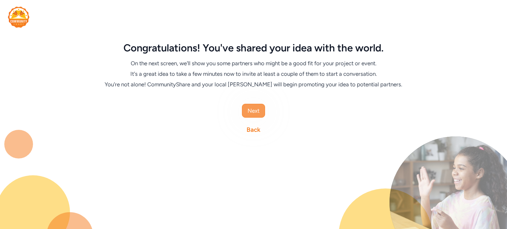
click at [258, 106] on button "Next" at bounding box center [253, 111] width 23 height 14
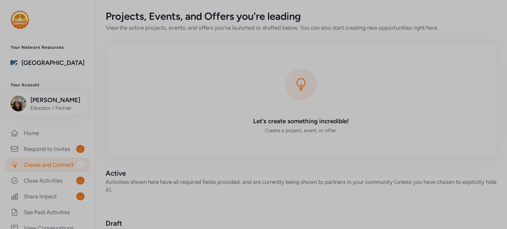
click at [341, 13] on div at bounding box center [253, 15] width 507 height 30
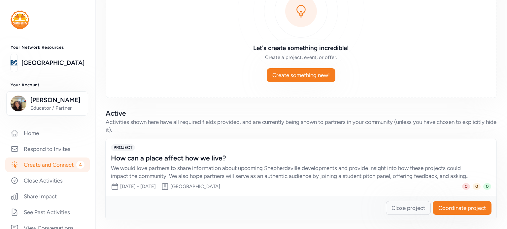
scroll to position [74, 0]
click at [438, 207] on span "Coordinate project" at bounding box center [462, 208] width 48 height 8
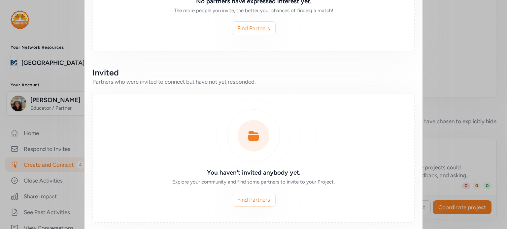
scroll to position [241, 0]
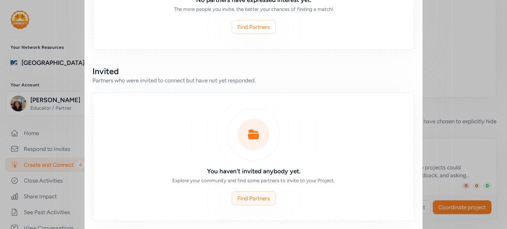
click at [252, 195] on span "Find Partners" at bounding box center [253, 199] width 33 height 8
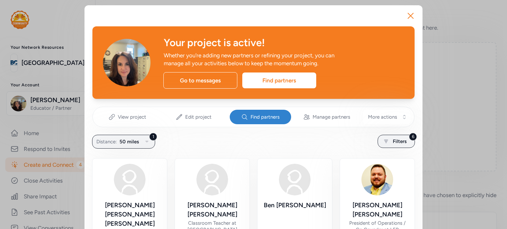
click at [250, 116] on span "Find partners" at bounding box center [264, 117] width 29 height 7
click at [246, 117] on div "Find partners" at bounding box center [260, 117] width 61 height 15
click at [377, 116] on span "More actions" at bounding box center [382, 117] width 29 height 7
click at [255, 117] on span "Find partners" at bounding box center [264, 117] width 29 height 7
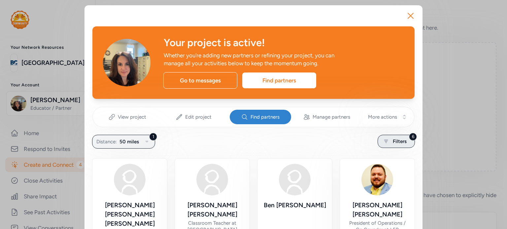
click at [398, 145] on span "Filters" at bounding box center [400, 142] width 14 height 8
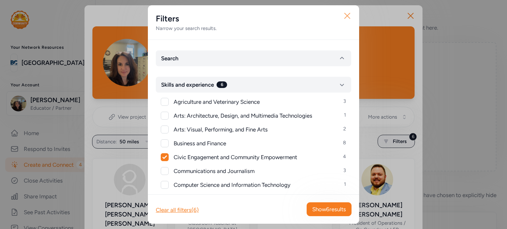
click at [348, 14] on icon "button" at bounding box center [347, 16] width 11 height 11
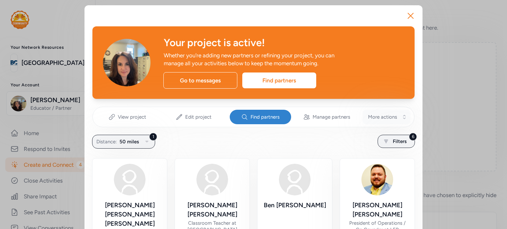
click at [385, 114] on span "More actions" at bounding box center [382, 117] width 29 height 7
click at [292, 145] on div "1 Distance: 50 miles 6 Filters" at bounding box center [253, 141] width 322 height 13
click at [324, 115] on span "Manage partners" at bounding box center [331, 117] width 38 height 7
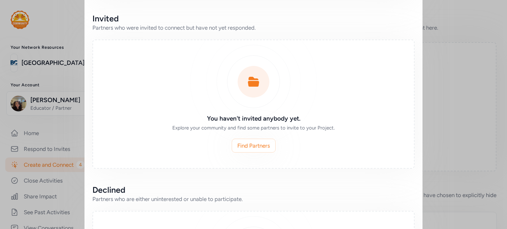
scroll to position [281, 0]
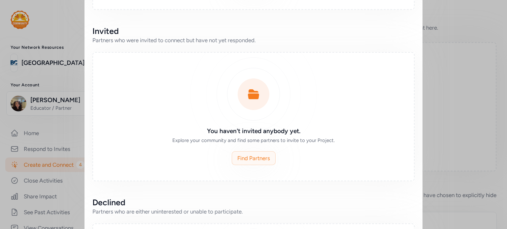
click at [260, 159] on span "Find Partners" at bounding box center [253, 158] width 33 height 8
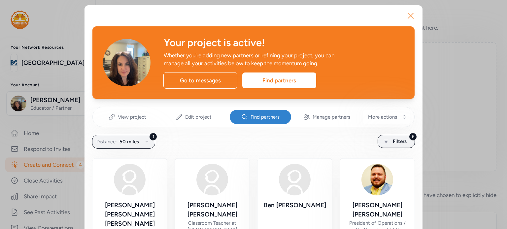
click at [406, 16] on icon "button" at bounding box center [410, 16] width 11 height 11
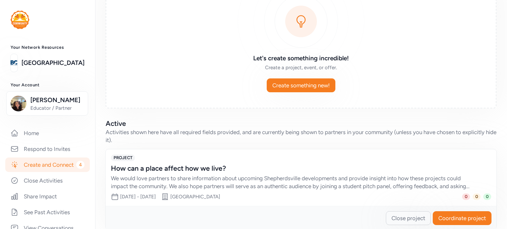
scroll to position [74, 0]
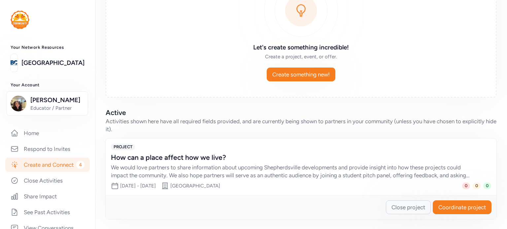
drag, startPoint x: 104, startPoint y: 136, endPoint x: 494, endPoint y: 195, distance: 394.2
click at [0, 0] on div "1181x180 frames : 0 0 / 15 secs" at bounding box center [0, 0] width 0 height 0
click at [0, 0] on icon at bounding box center [0, 0] width 0 height 0
click at [0, 0] on img at bounding box center [0, 0] width 0 height 0
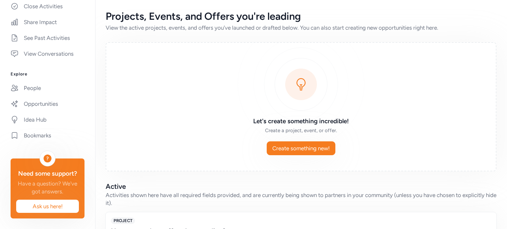
scroll to position [192, 0]
click at [30, 97] on link "Opportunities" at bounding box center [47, 104] width 84 height 15
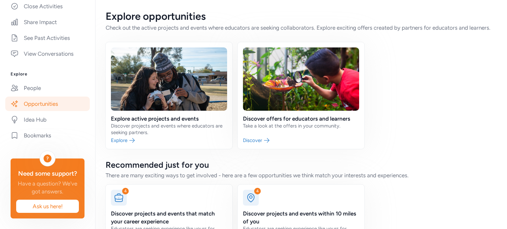
scroll to position [41, 0]
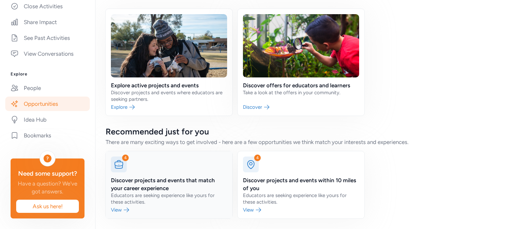
click at [156, 182] on link at bounding box center [169, 184] width 127 height 67
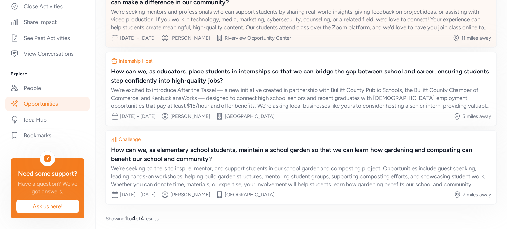
scroll to position [164, 0]
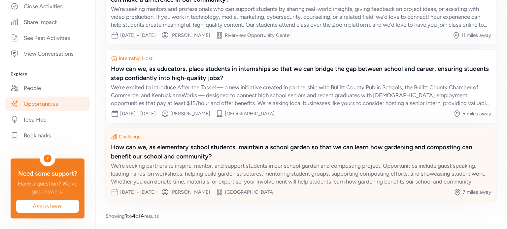
click at [203, 159] on div "How can we, as elementary school students, maintain a school garden so that we …" at bounding box center [301, 152] width 380 height 18
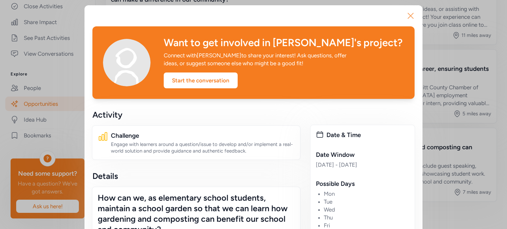
click at [407, 14] on icon "button" at bounding box center [410, 16] width 11 height 11
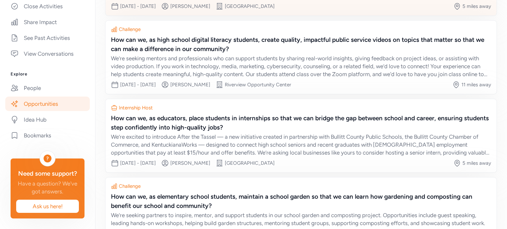
scroll to position [164, 0]
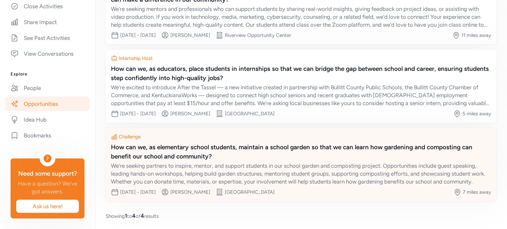
click at [148, 172] on div "We’re seeking partners to inspire, mentor, and support students in our school g…" at bounding box center [301, 174] width 380 height 24
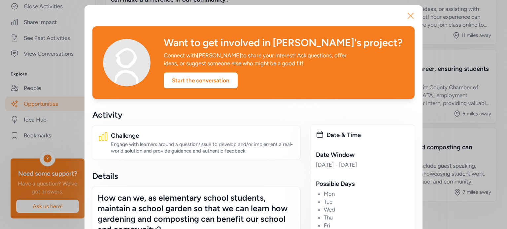
click at [411, 13] on icon "button" at bounding box center [410, 16] width 11 height 11
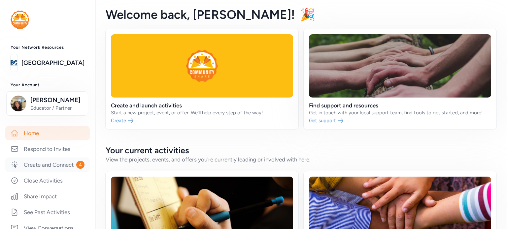
click at [28, 169] on link "Create and Connect 4" at bounding box center [47, 165] width 84 height 15
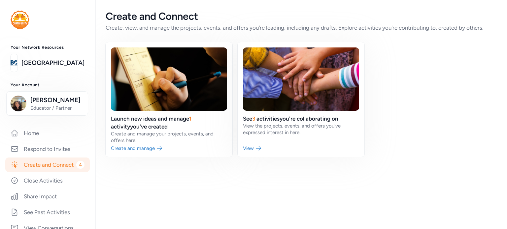
click at [28, 169] on link "Create and Connect 4" at bounding box center [47, 165] width 84 height 15
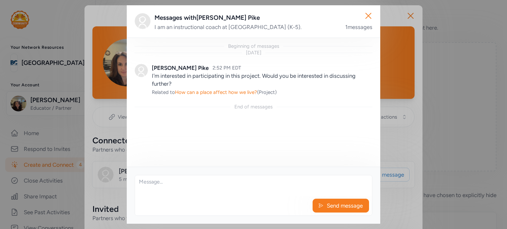
click at [160, 187] on textarea at bounding box center [253, 186] width 237 height 21
type textarea "Yes please! Sign me up."
click at [338, 206] on span "Send message" at bounding box center [344, 206] width 37 height 8
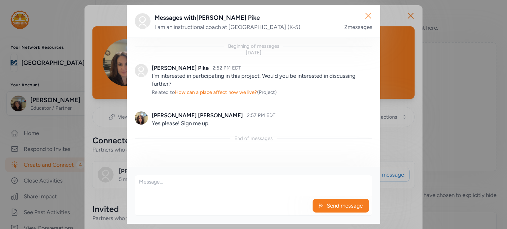
click at [367, 19] on icon "button" at bounding box center [368, 16] width 11 height 11
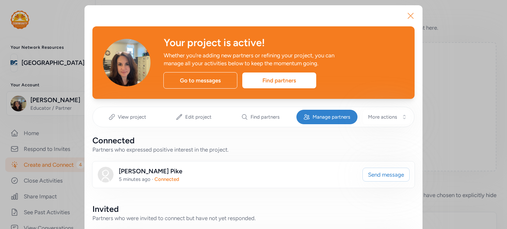
click at [409, 15] on icon "button" at bounding box center [410, 16] width 11 height 11
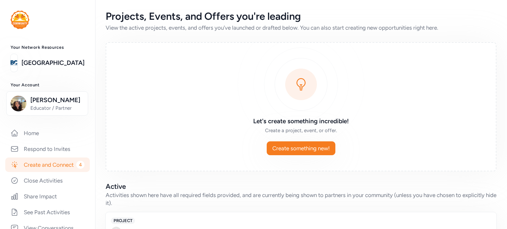
click at [201, 99] on div "Let's create something incredible! Create a project, event, or offer. Create so…" at bounding box center [301, 106] width 391 height 129
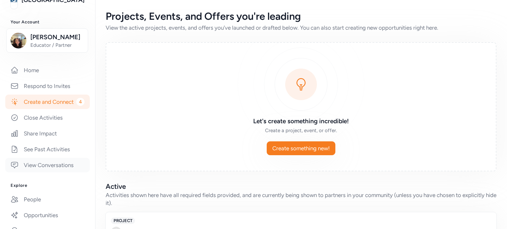
scroll to position [67, 0]
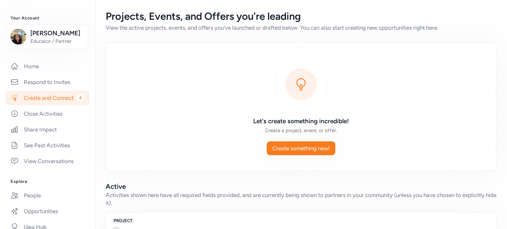
click at [40, 99] on link "Create and Connect 4" at bounding box center [47, 98] width 84 height 15
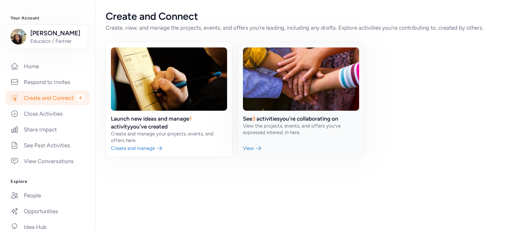
click at [255, 120] on link at bounding box center [301, 99] width 127 height 115
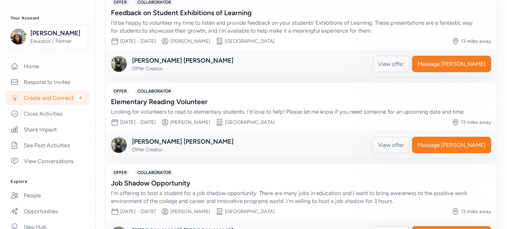
scroll to position [193, 0]
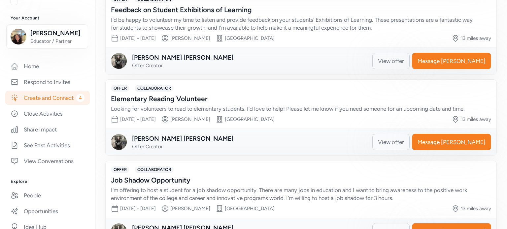
click at [404, 142] on span "View offer" at bounding box center [391, 142] width 26 height 8
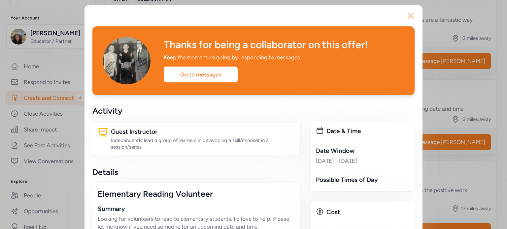
click at [408, 15] on icon "button" at bounding box center [410, 15] width 5 height 5
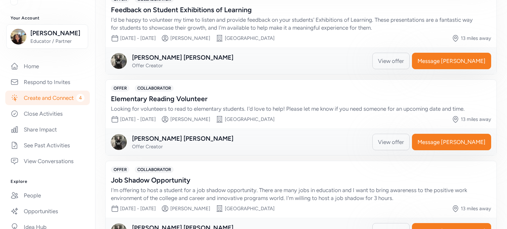
click at [49, 98] on link "Create and Connect 4" at bounding box center [47, 98] width 84 height 15
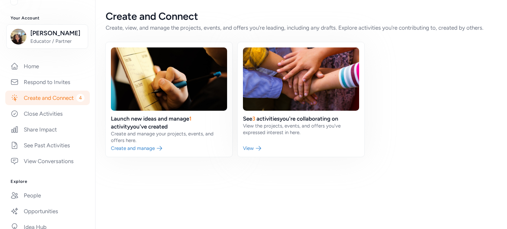
click at [135, 180] on div "Create and Connect Create, view, and manage the projects, events, and offers yo…" at bounding box center [301, 114] width 412 height 229
click at [261, 149] on link at bounding box center [301, 99] width 127 height 115
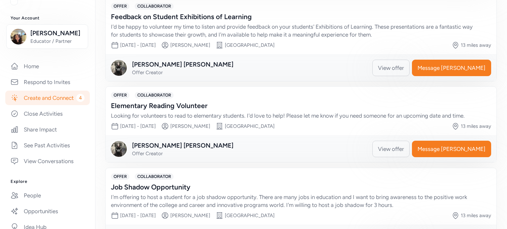
scroll to position [203, 0]
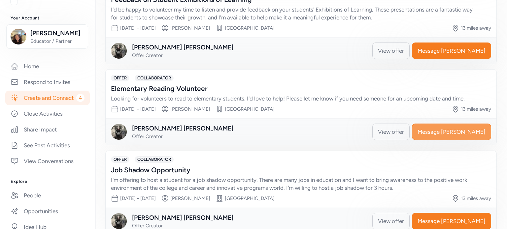
click at [474, 131] on span "Message Lee" at bounding box center [451, 132] width 68 height 8
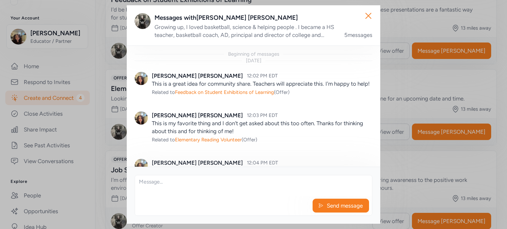
scroll to position [122, 0]
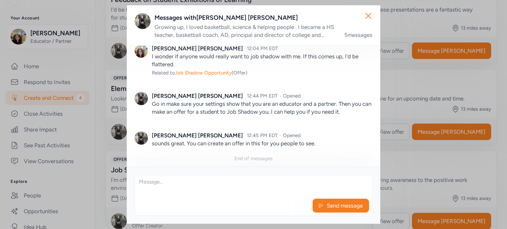
click at [213, 64] on p "I wonder if anyone would really want to job shadow with me. If this comes up, I…" at bounding box center [262, 60] width 220 height 16
click at [236, 145] on p "sounds great. You can create an offer in this for you people to see." at bounding box center [262, 144] width 220 height 8
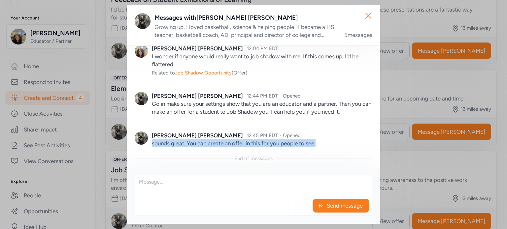
click at [236, 145] on p "sounds great. You can create an offer in this for you people to see." at bounding box center [262, 144] width 220 height 8
click at [373, 16] on icon "button" at bounding box center [368, 16] width 11 height 11
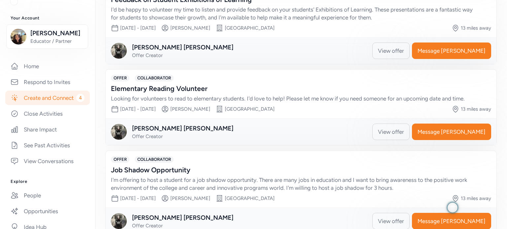
scroll to position [210, 0]
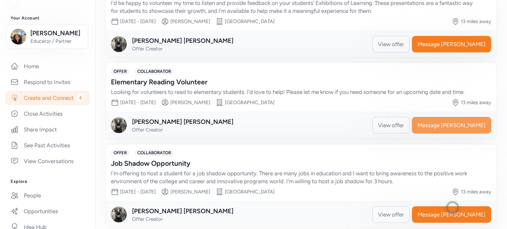
click at [454, 125] on span "Message Lee" at bounding box center [451, 125] width 68 height 8
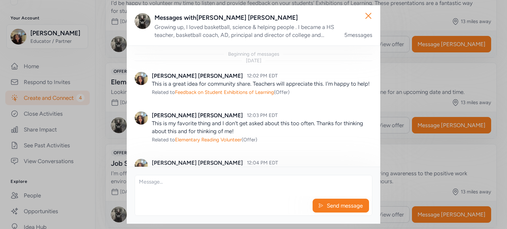
scroll to position [122, 0]
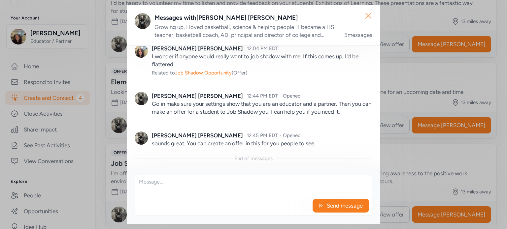
click at [367, 13] on icon "button" at bounding box center [368, 16] width 11 height 11
